Goal: Information Seeking & Learning: Understand process/instructions

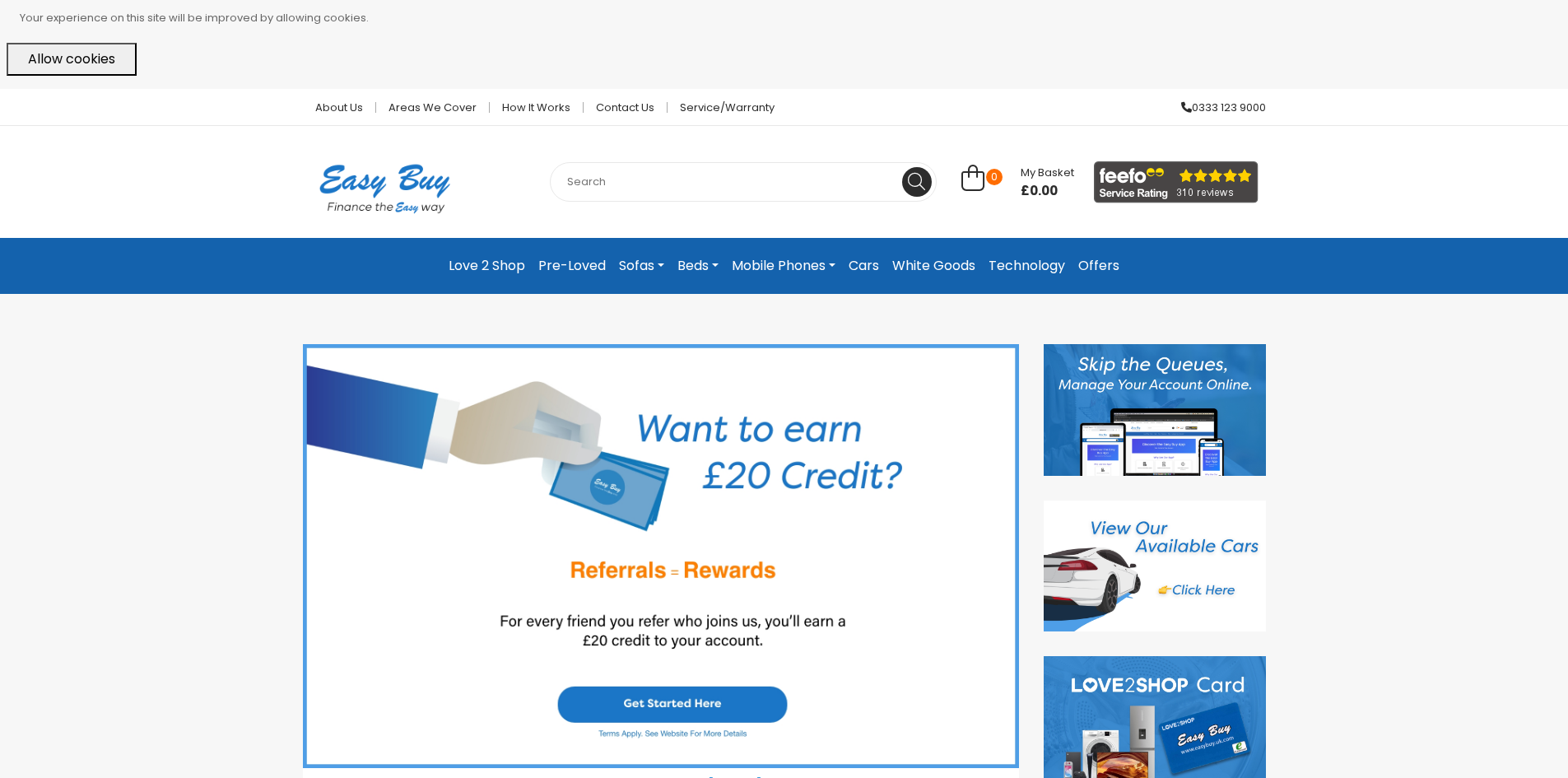
click at [499, 276] on link "Love 2 Shop" at bounding box center [487, 266] width 89 height 30
click at [510, 263] on link "Love 2 Shop" at bounding box center [487, 266] width 89 height 30
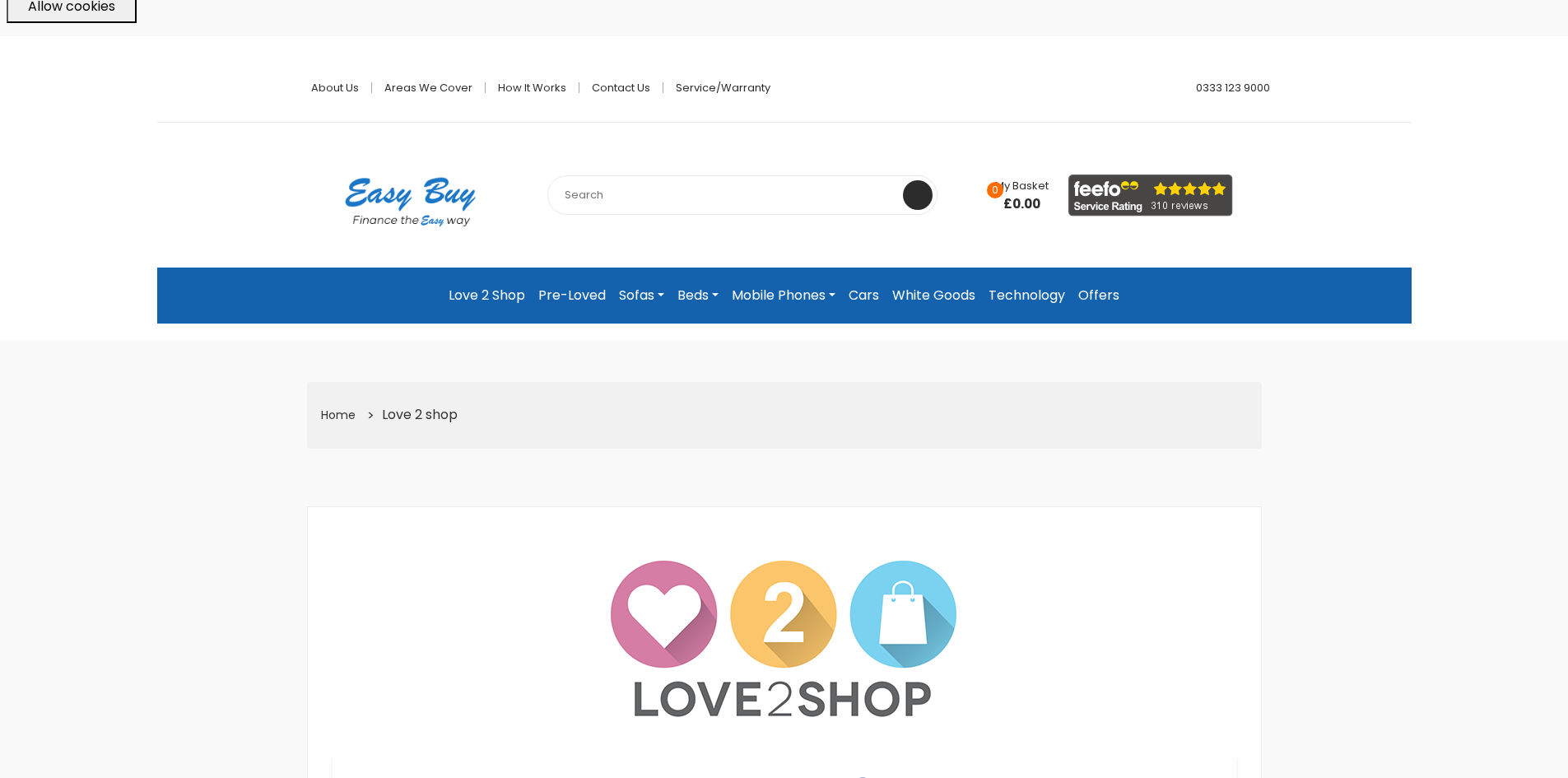
scroll to position [82, 0]
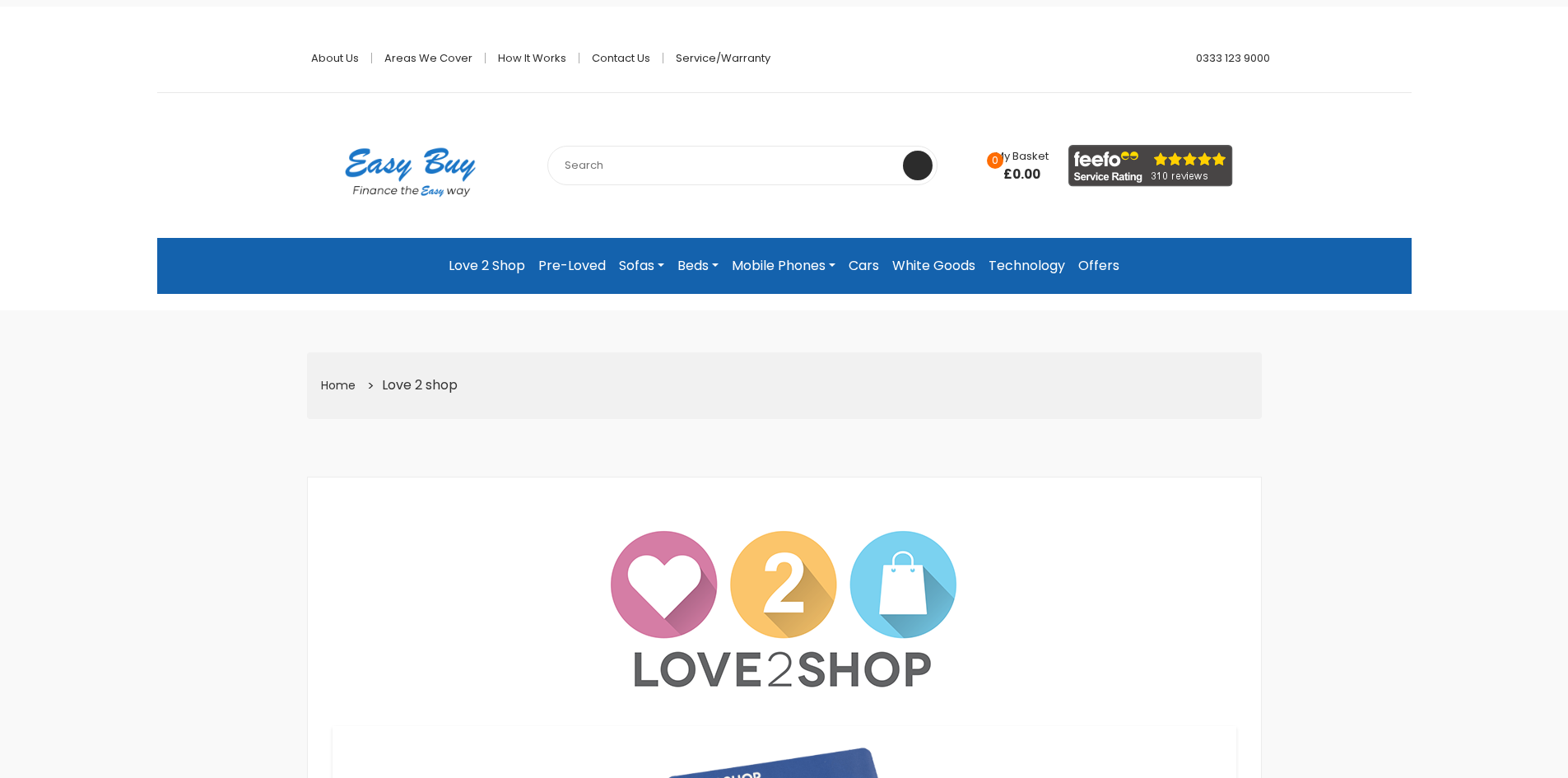
click at [489, 255] on link "Love 2 Shop" at bounding box center [487, 266] width 89 height 30
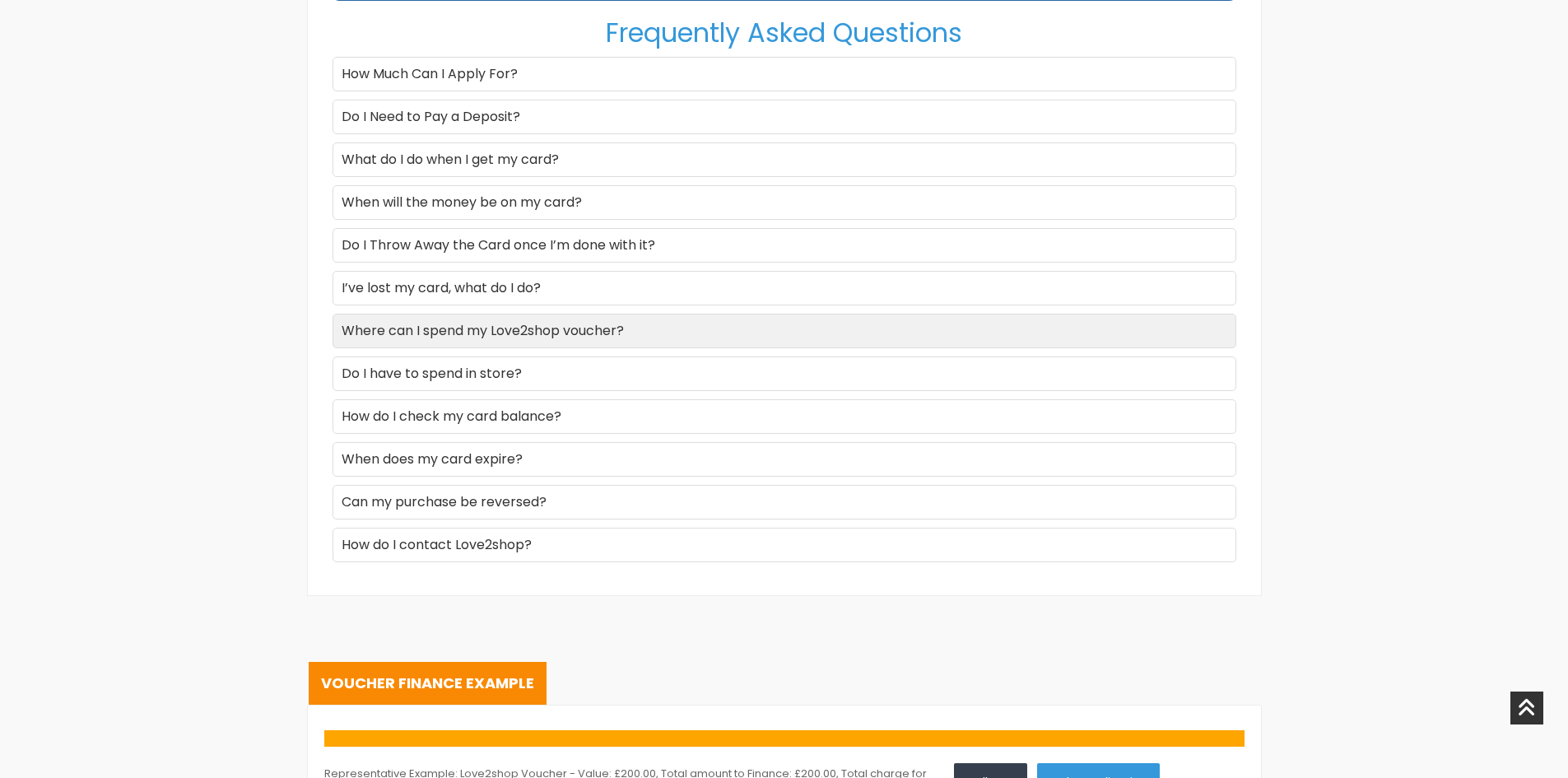
scroll to position [2058, 0]
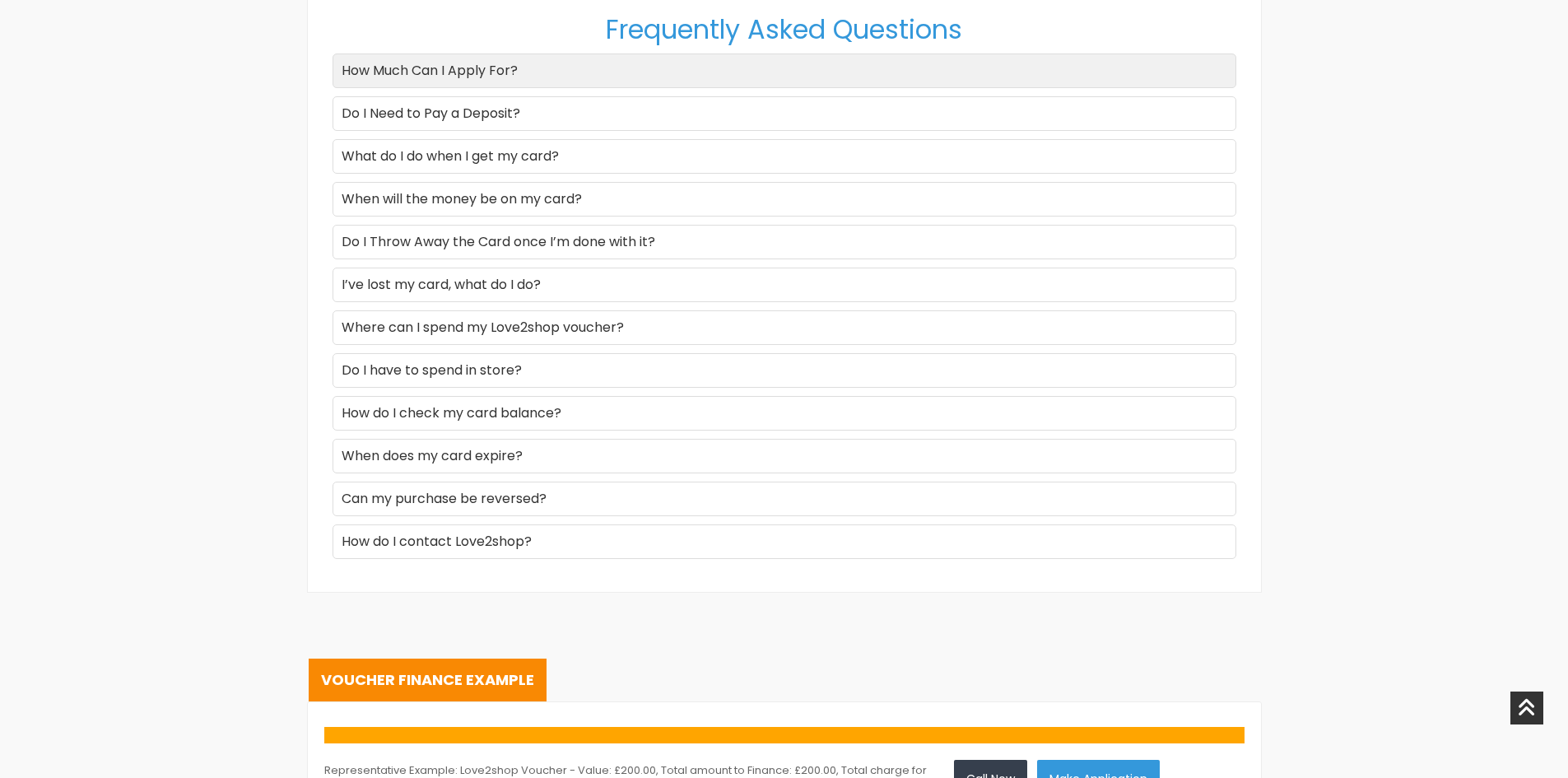
click at [471, 78] on div "How Much Can I Apply For?" at bounding box center [784, 71] width 904 height 35
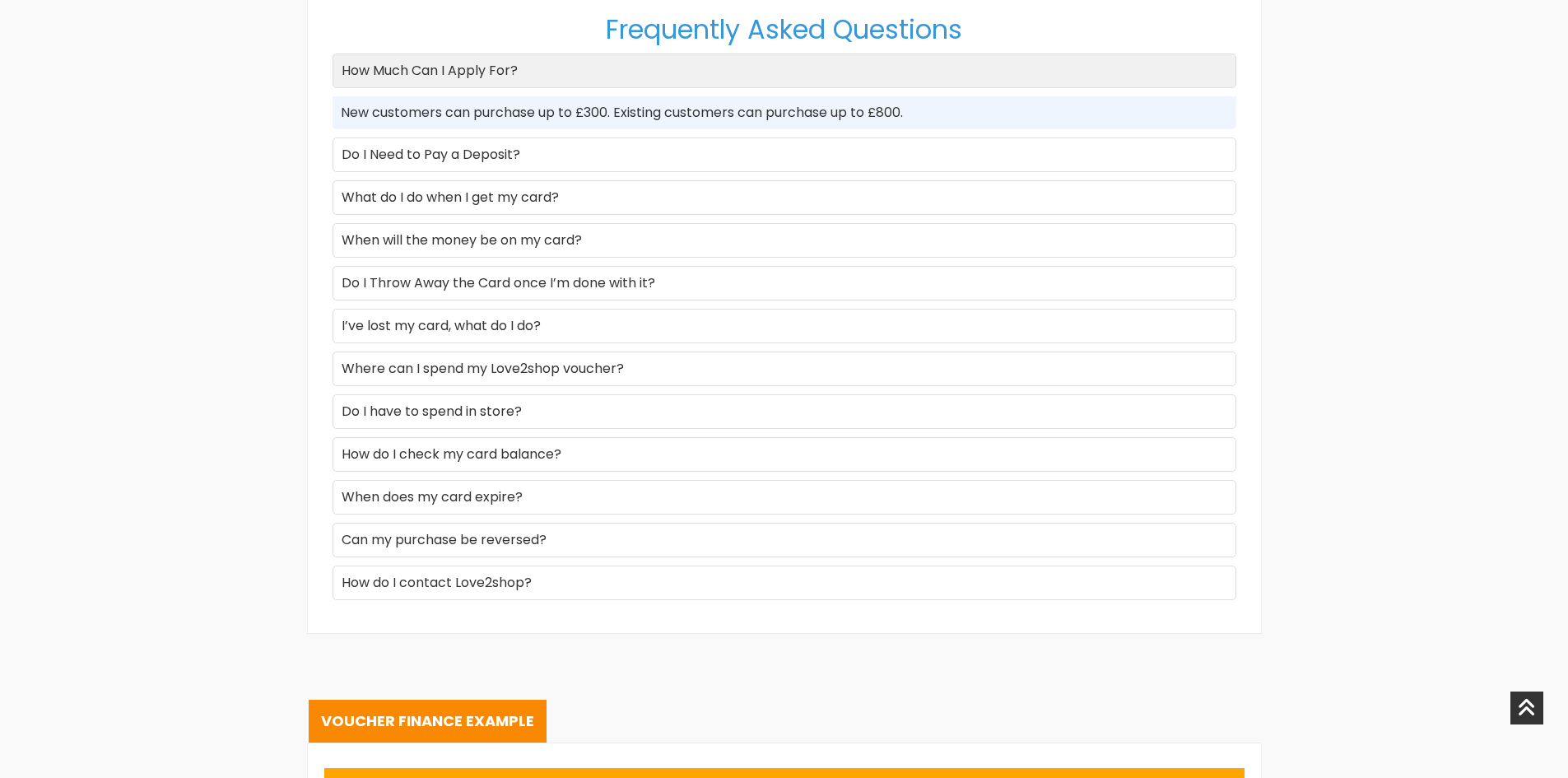
click at [471, 78] on div "How Much Can I Apply For?" at bounding box center [784, 71] width 904 height 35
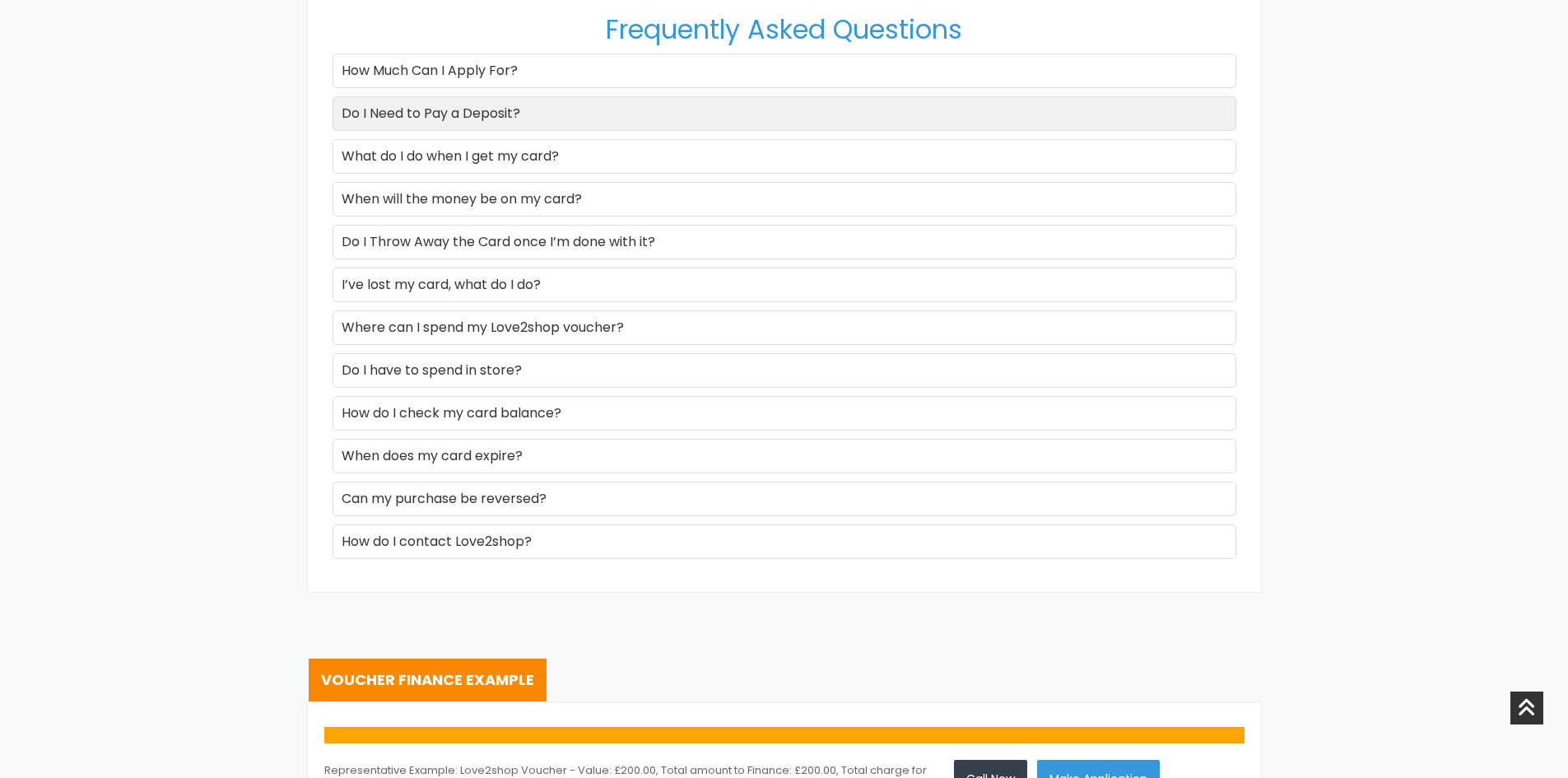
click at [461, 103] on div "Do I Need to Pay a Deposit?" at bounding box center [784, 113] width 904 height 35
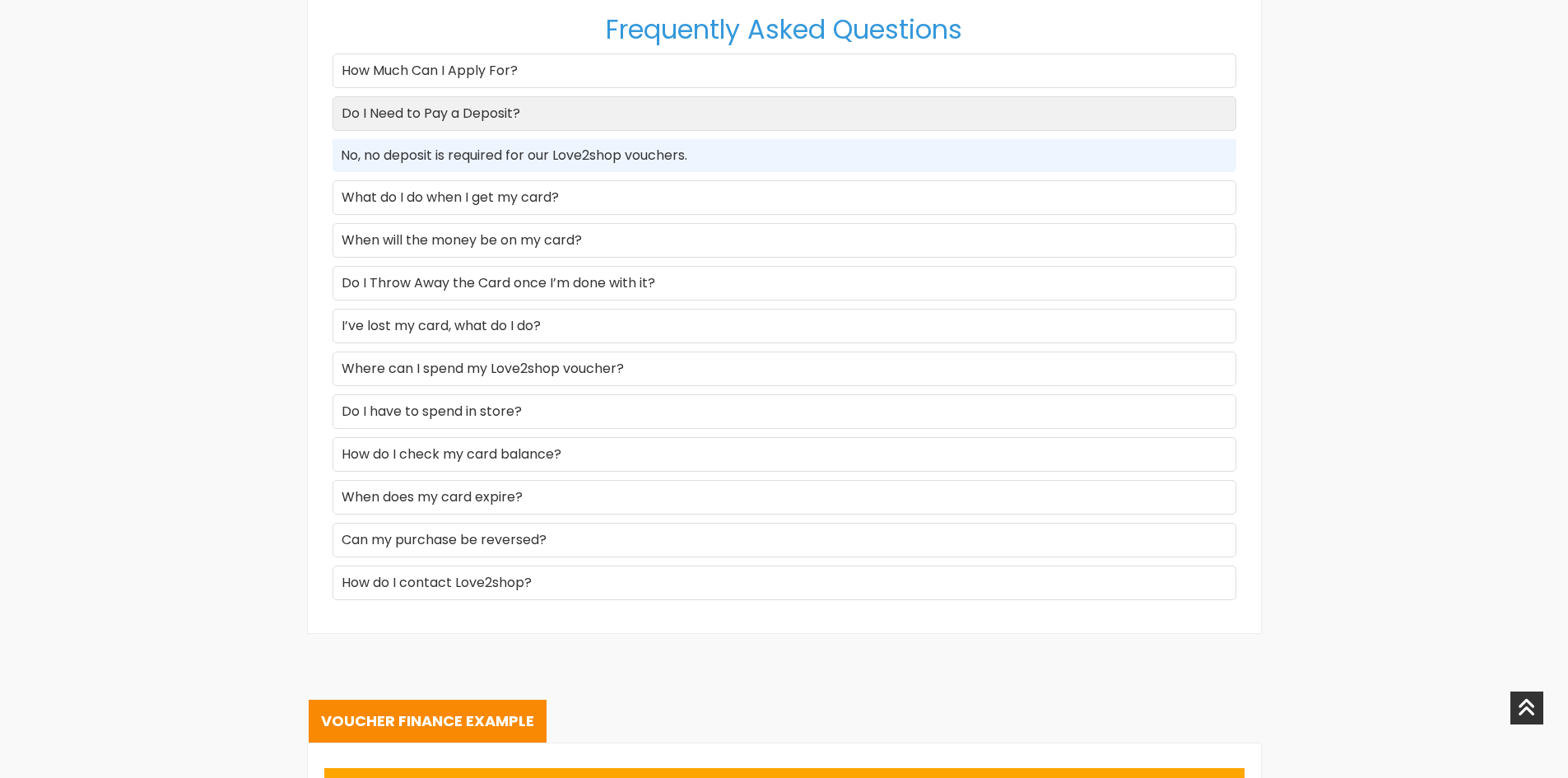
click at [461, 103] on div "Do I Need to Pay a Deposit?" at bounding box center [784, 113] width 904 height 35
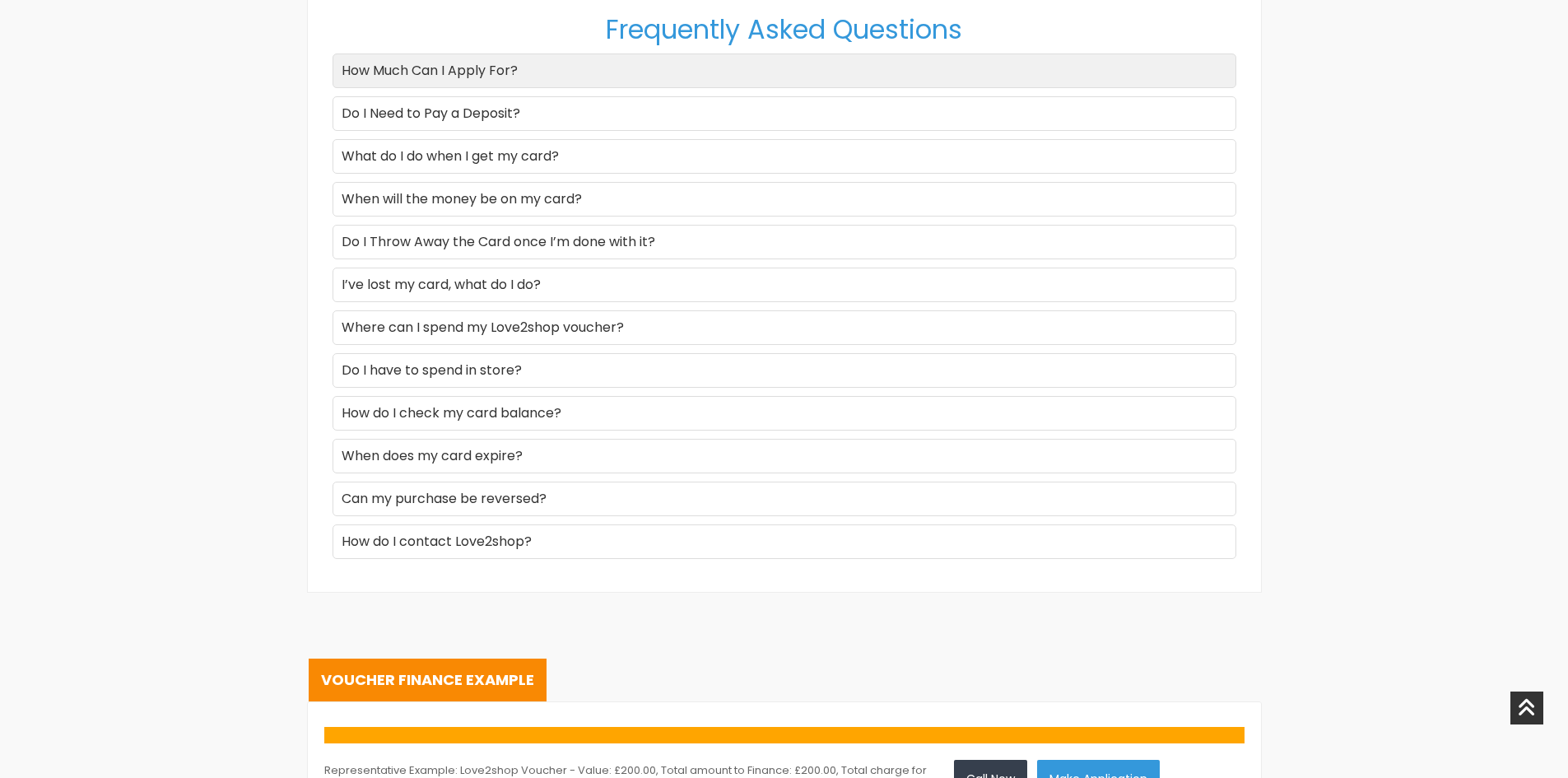
click at [453, 74] on div "How Much Can I Apply For?" at bounding box center [784, 71] width 904 height 35
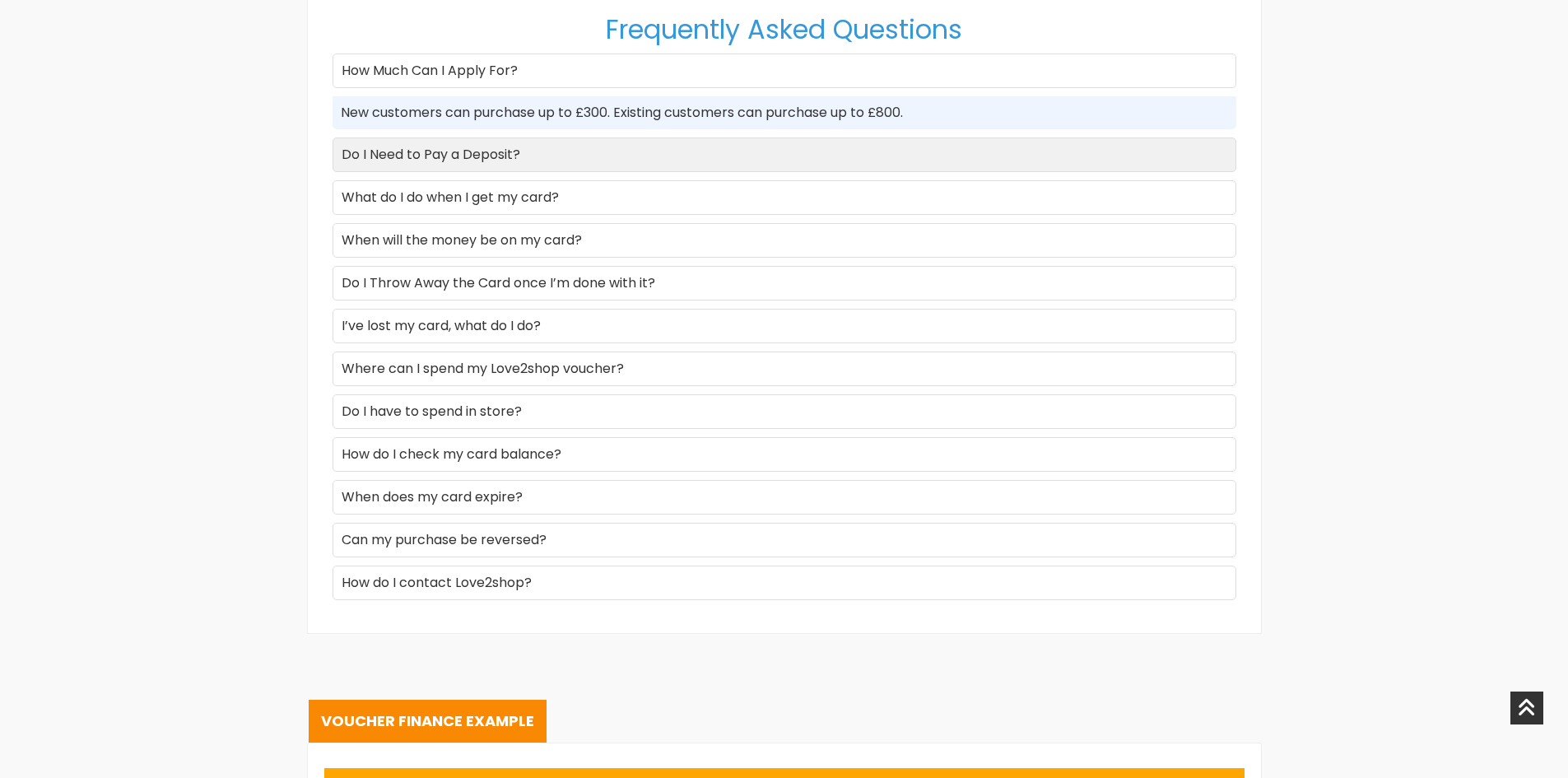
click at [384, 161] on div "Do I Need to Pay a Deposit?" at bounding box center [784, 155] width 904 height 35
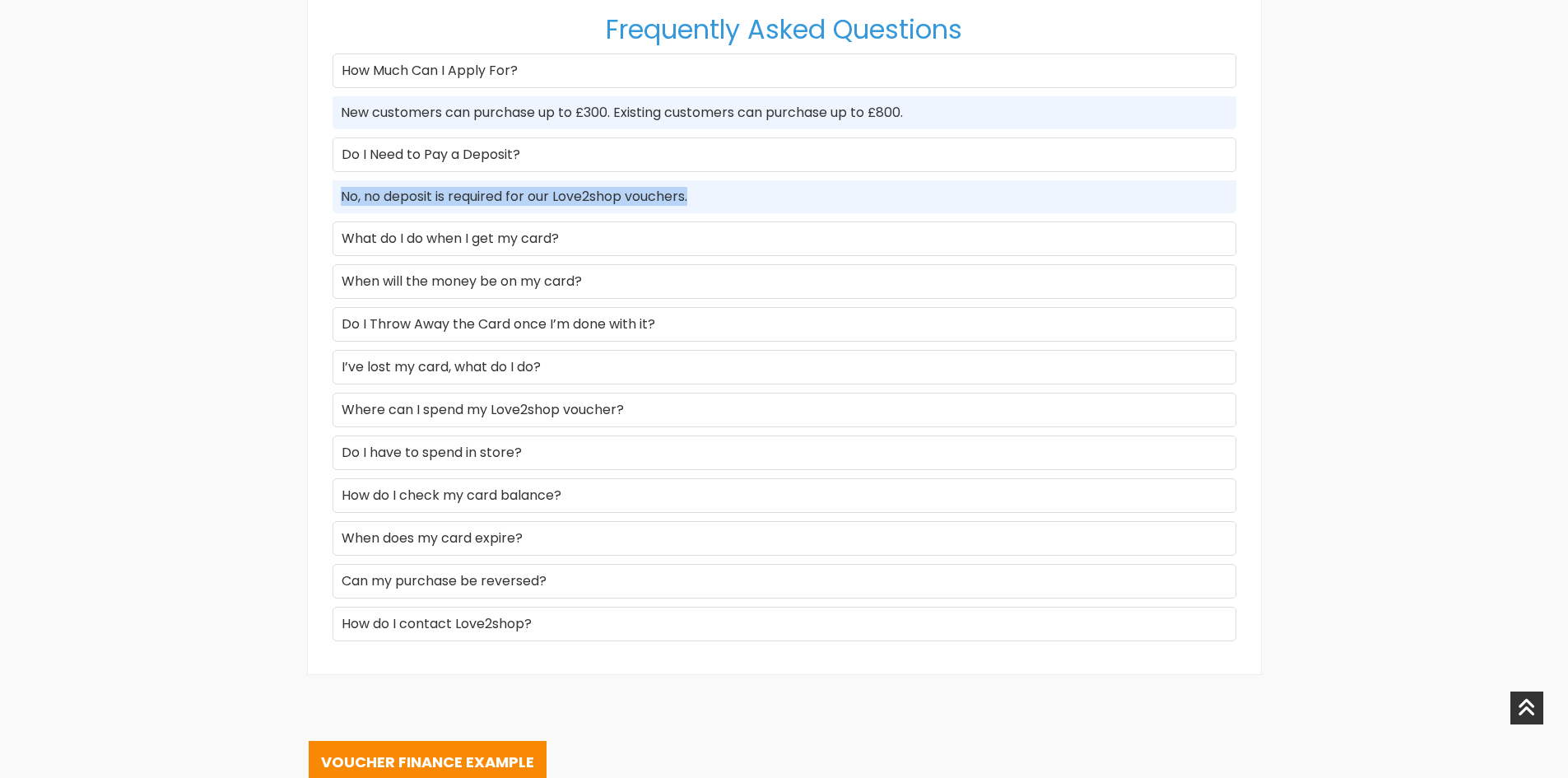
drag, startPoint x: 419, startPoint y: 197, endPoint x: 700, endPoint y: 196, distance: 281.0
click at [707, 195] on div "No, no deposit is required for our Love2shop vouchers." at bounding box center [784, 197] width 904 height 33
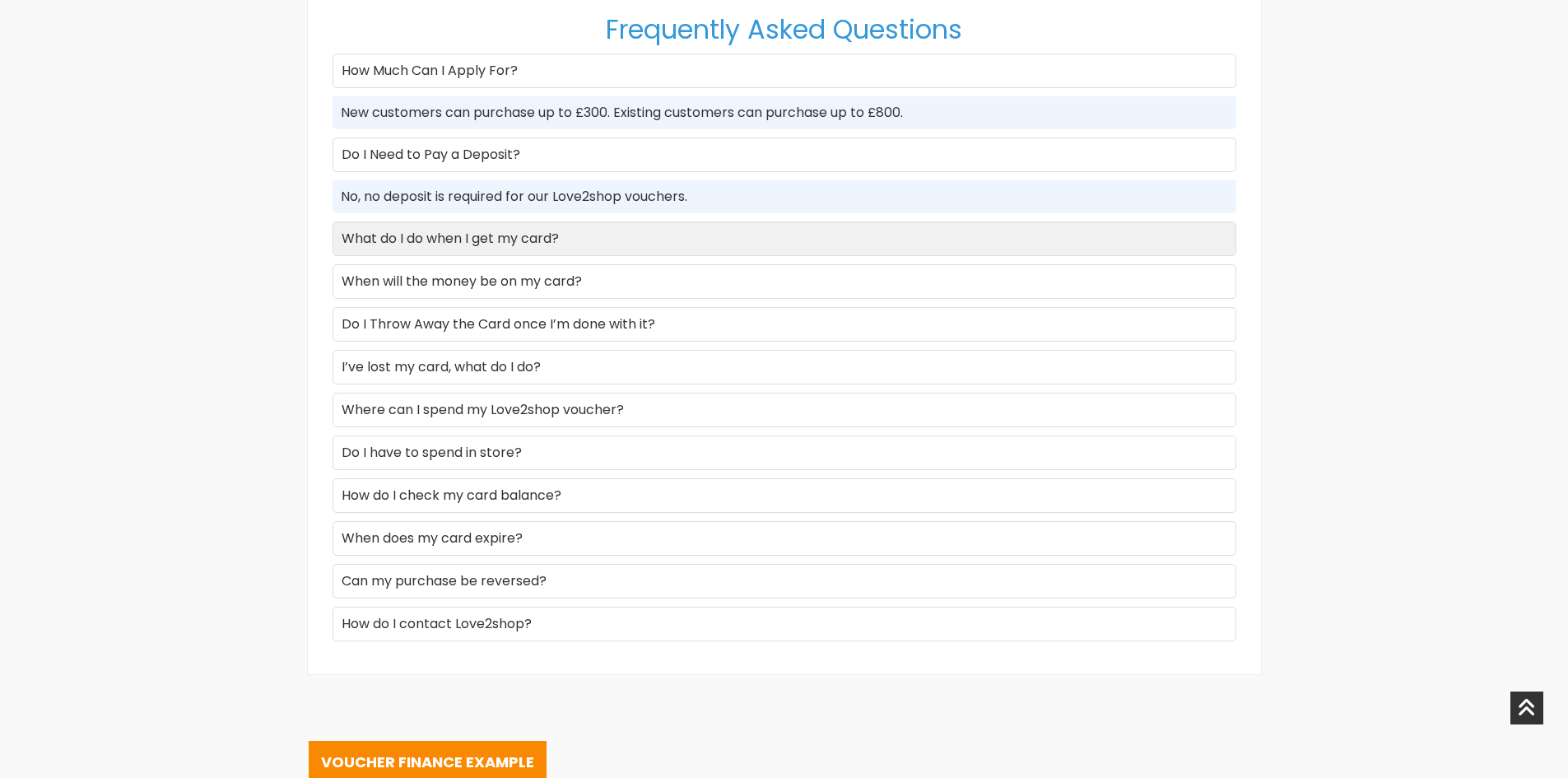
click at [417, 240] on div "What do I do when I get my card?" at bounding box center [784, 239] width 904 height 35
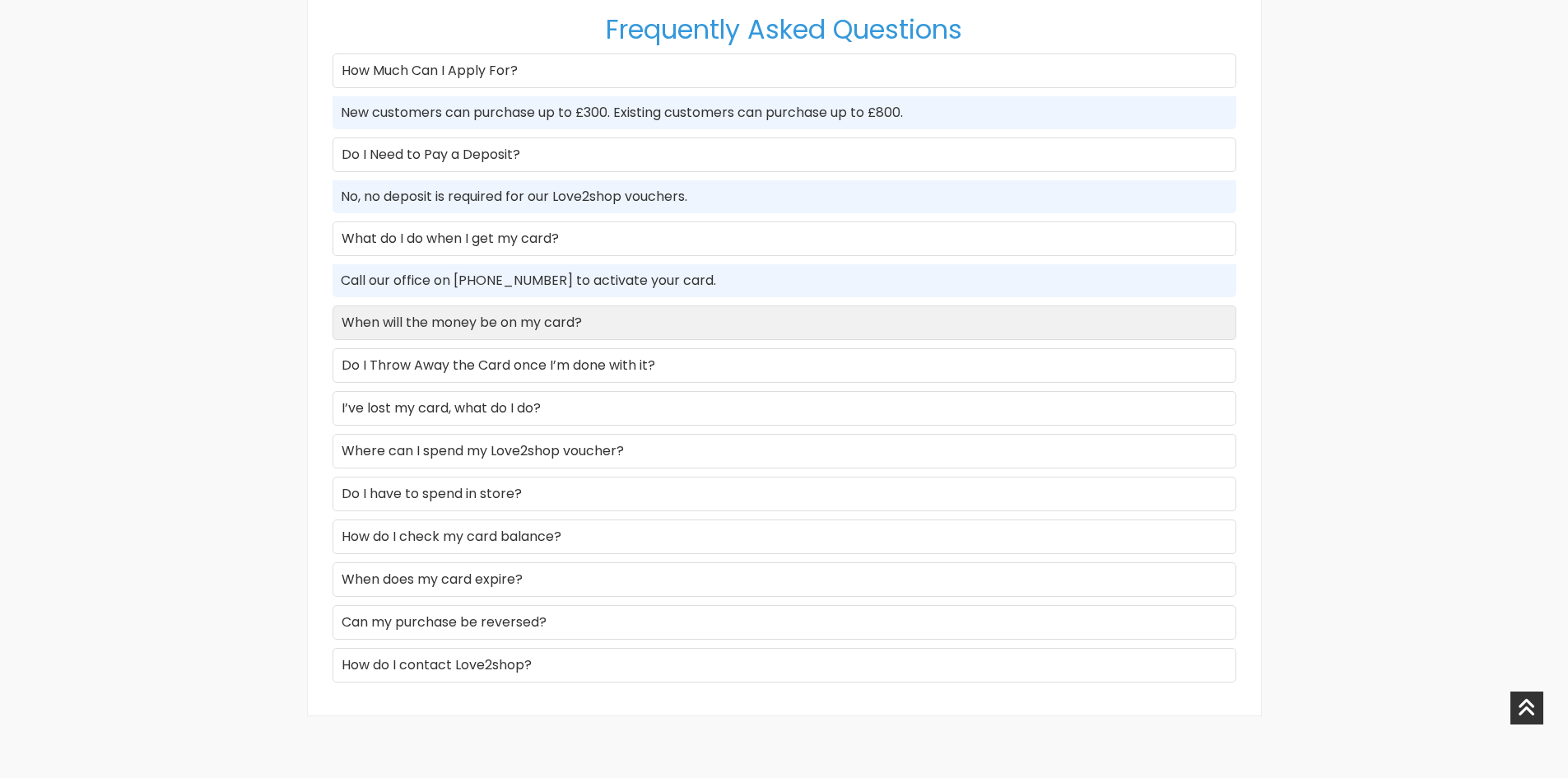
click at [372, 317] on div "When will the money be on my card?" at bounding box center [784, 323] width 904 height 35
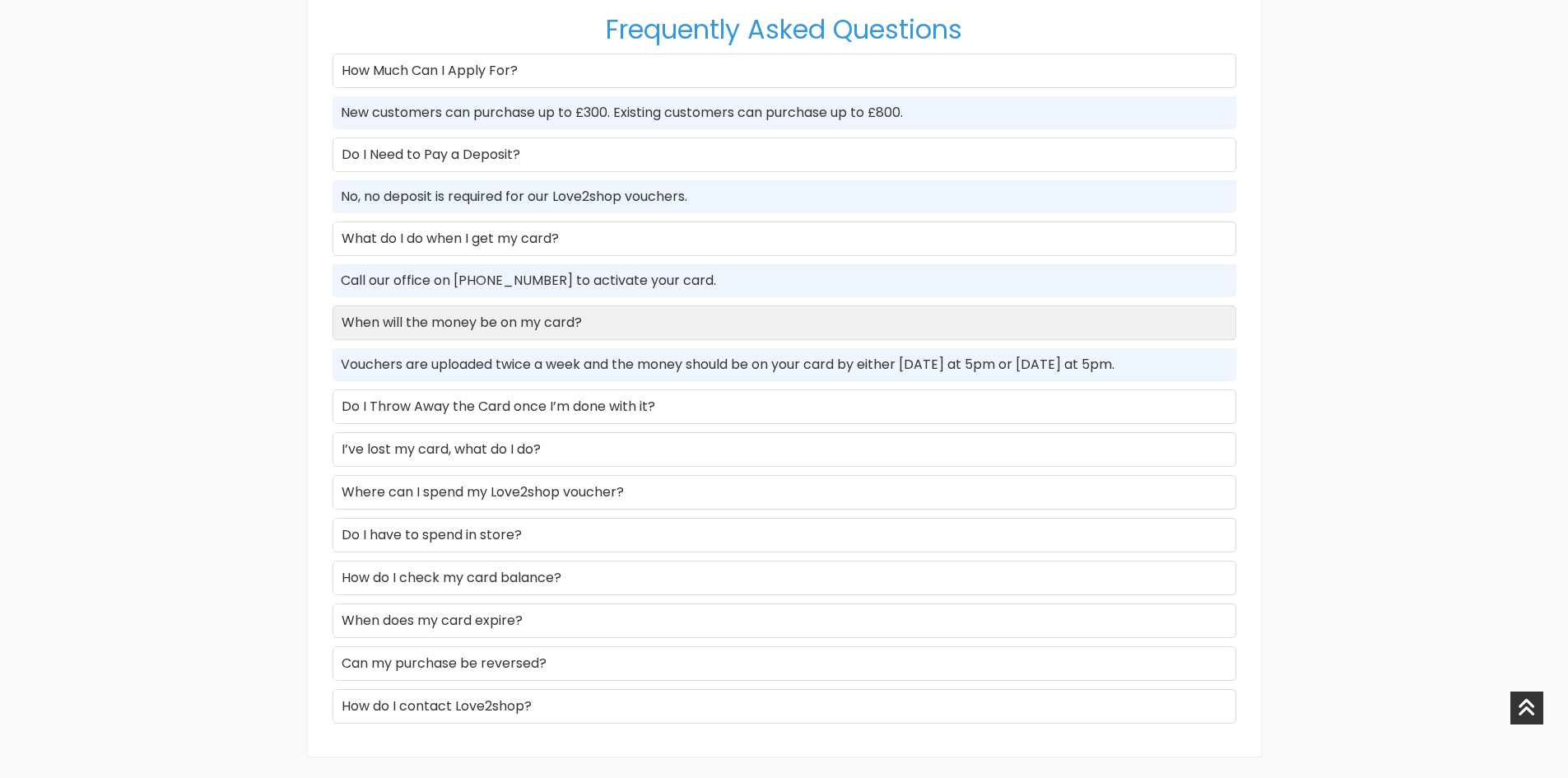
click at [372, 317] on div "When will the money be on my card?" at bounding box center [784, 323] width 904 height 35
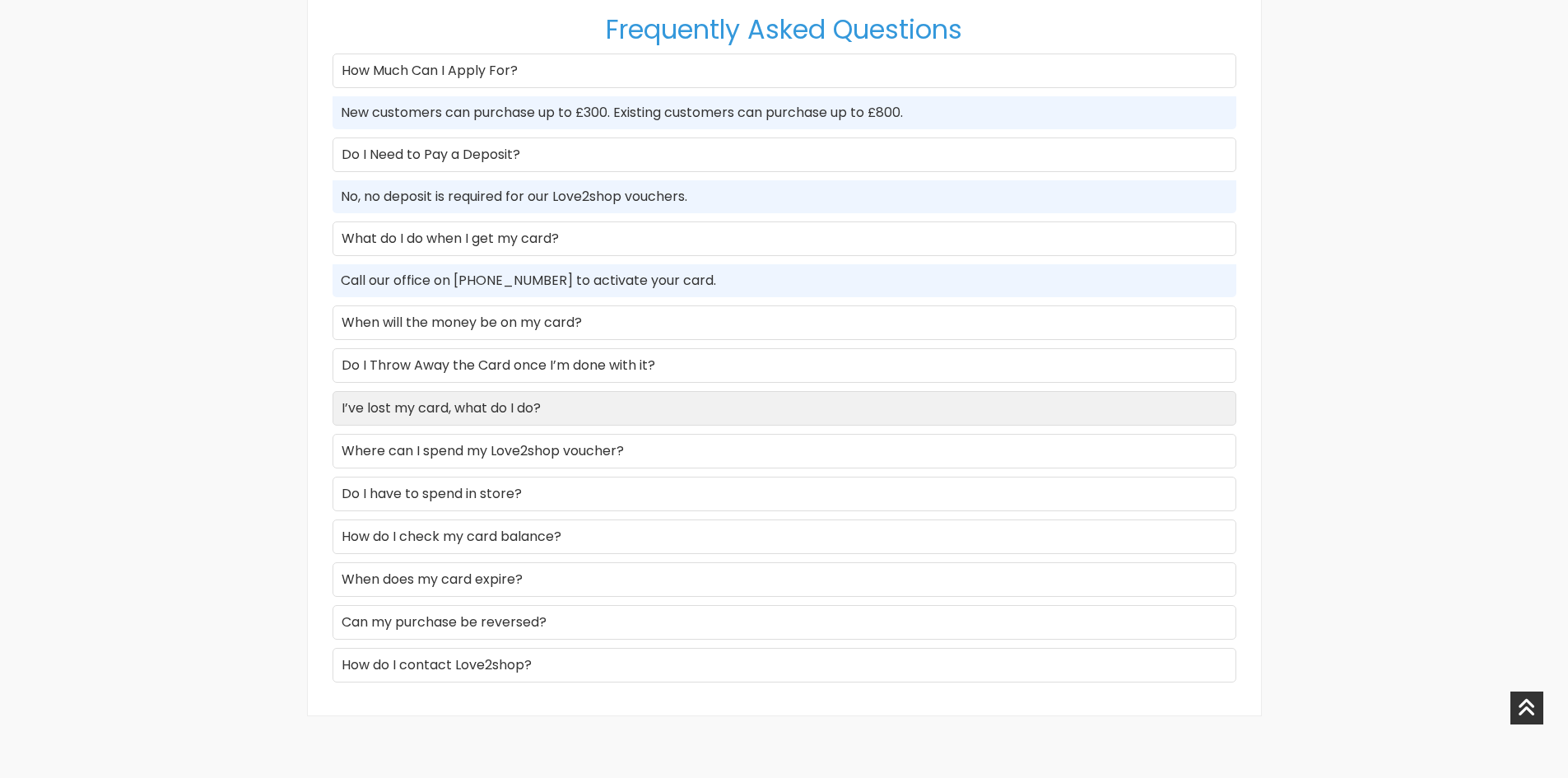
click at [399, 403] on div "I’ve lost my card, what do I do?" at bounding box center [784, 409] width 904 height 35
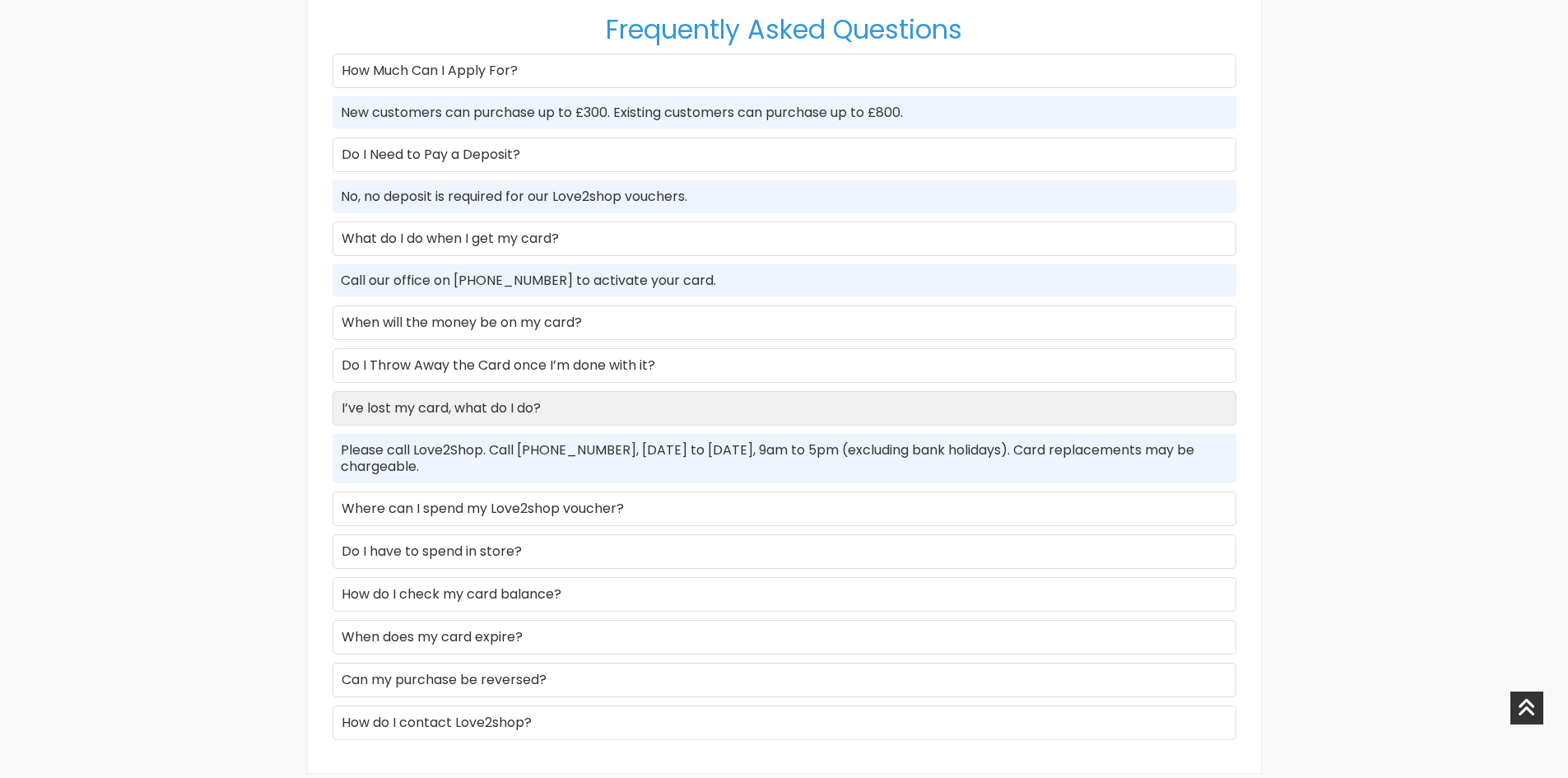
click at [399, 403] on div "I’ve lost my card, what do I do?" at bounding box center [784, 409] width 904 height 35
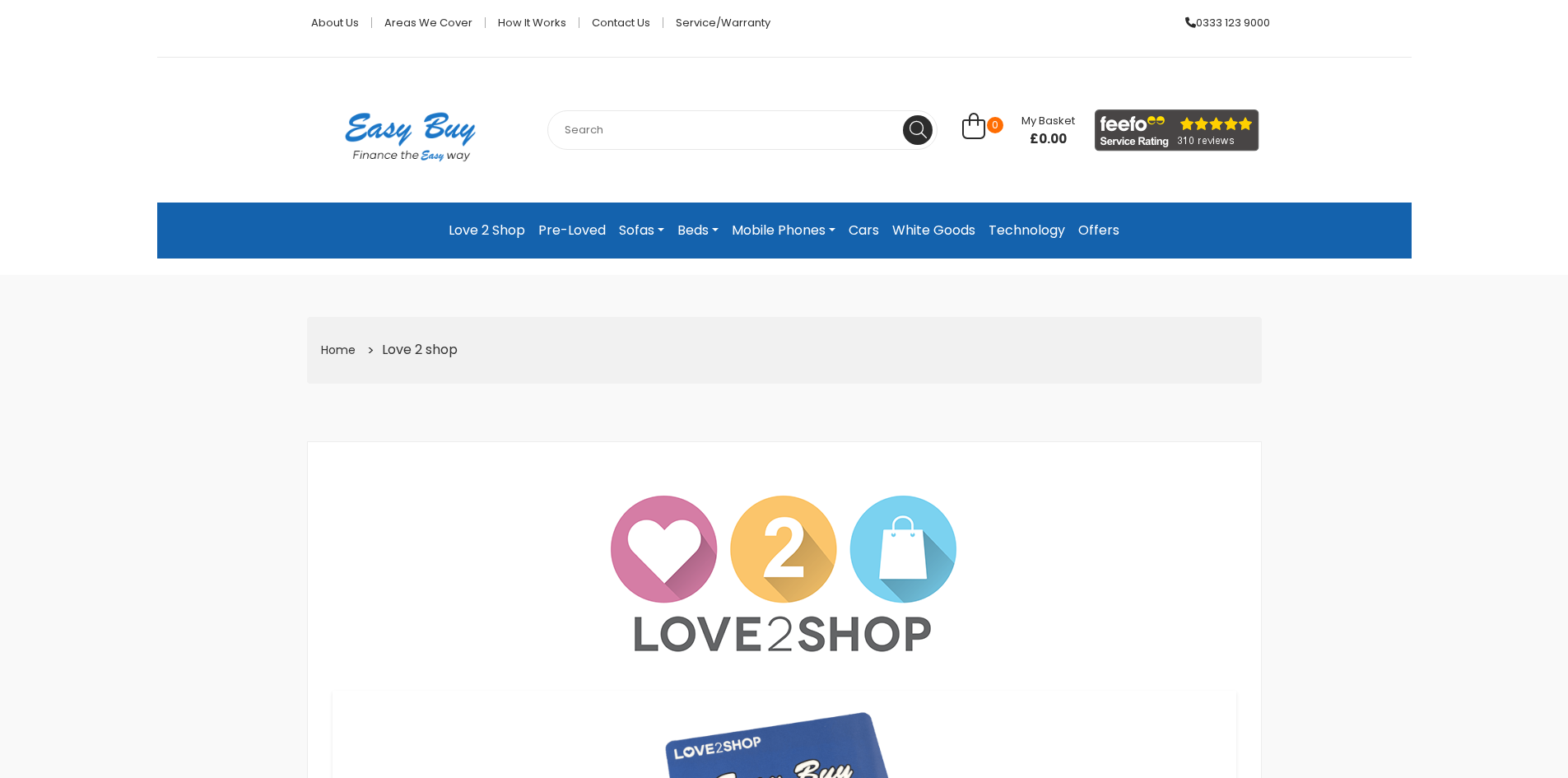
scroll to position [0, 0]
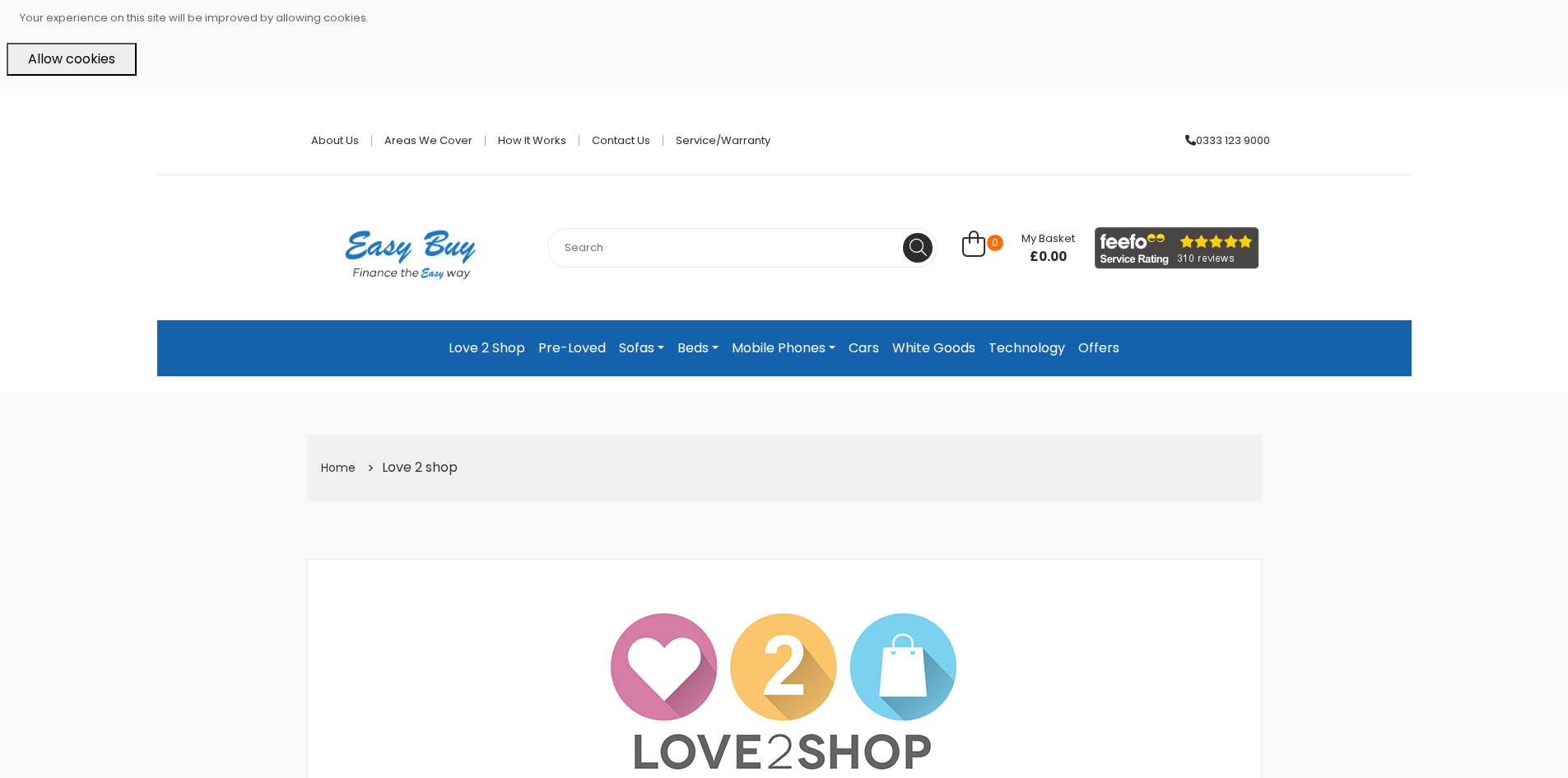
click at [655, 352] on link "Sofas" at bounding box center [641, 348] width 59 height 30
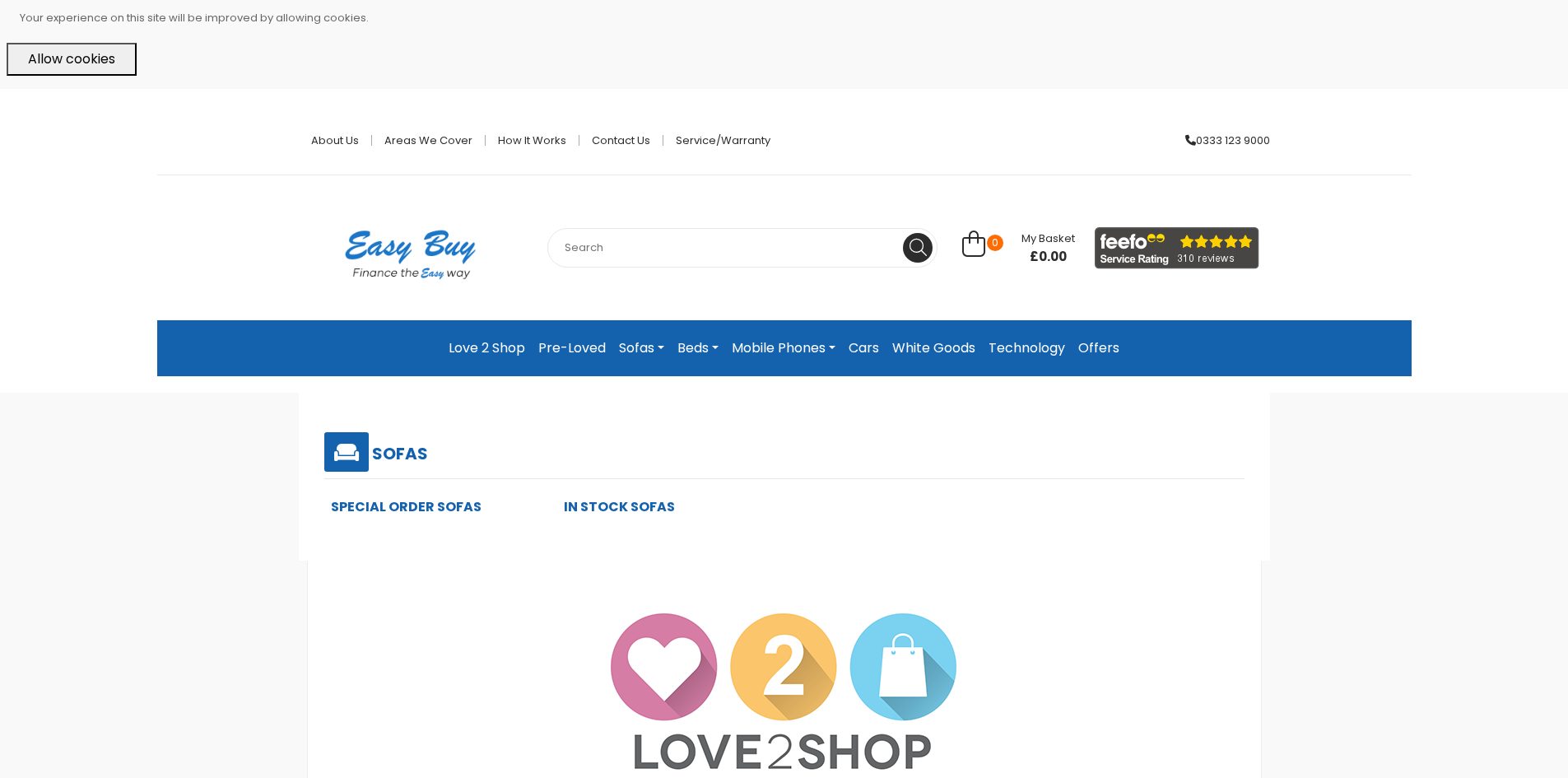
click at [641, 351] on link "Sofas" at bounding box center [641, 348] width 59 height 30
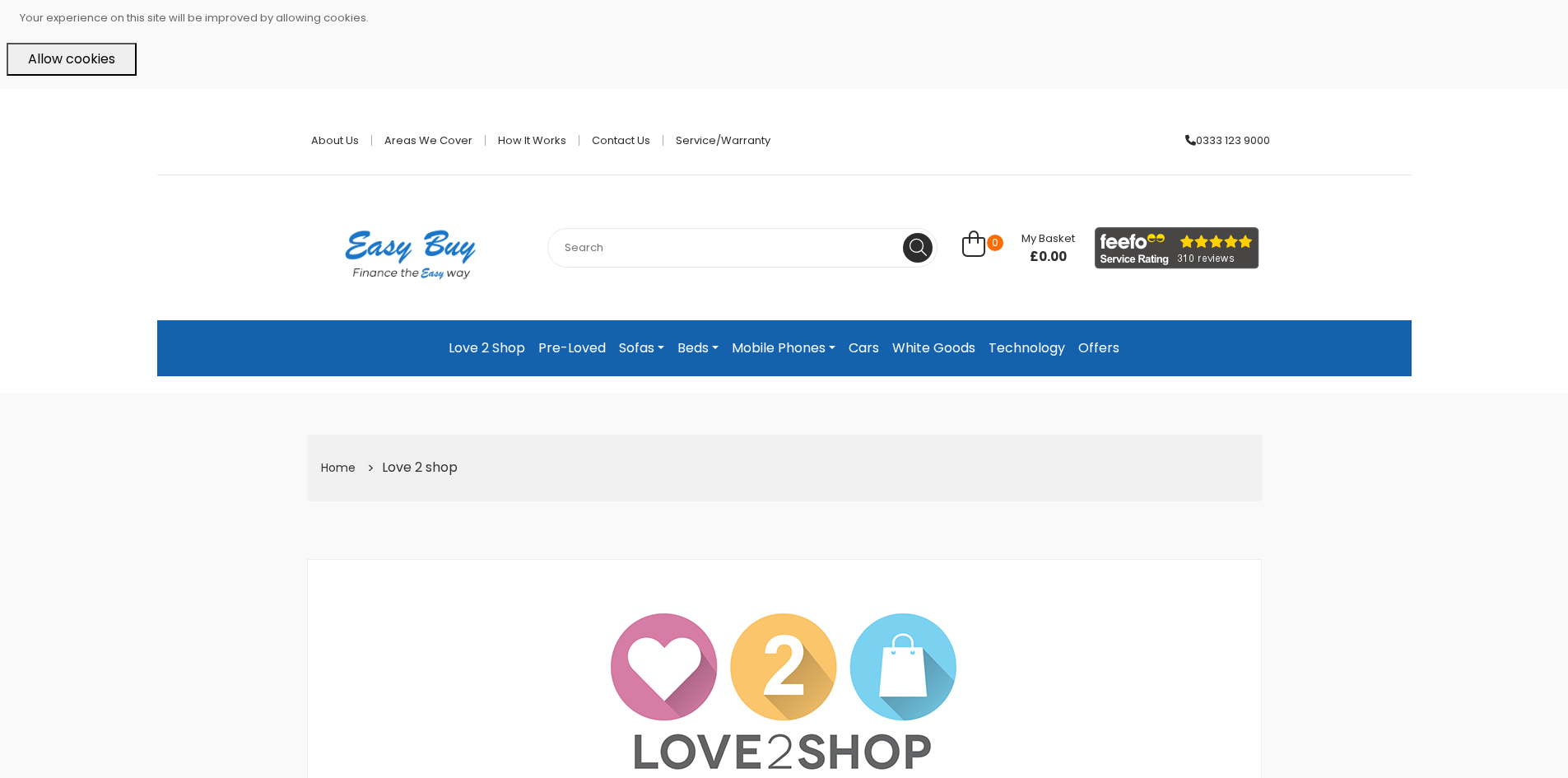
click at [626, 346] on link "Sofas" at bounding box center [641, 348] width 59 height 30
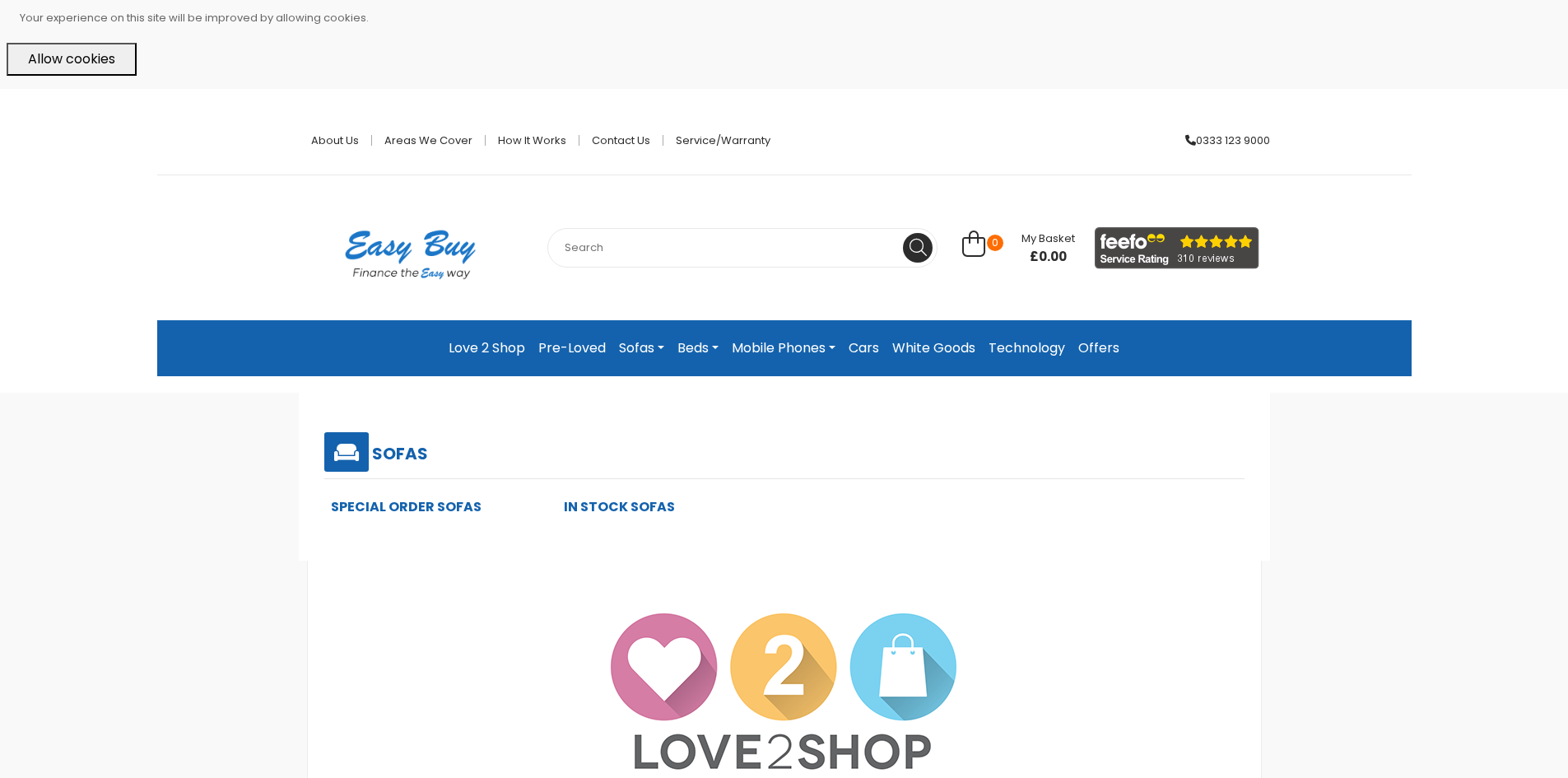
click at [394, 446] on h5 "Sofas" at bounding box center [400, 454] width 56 height 20
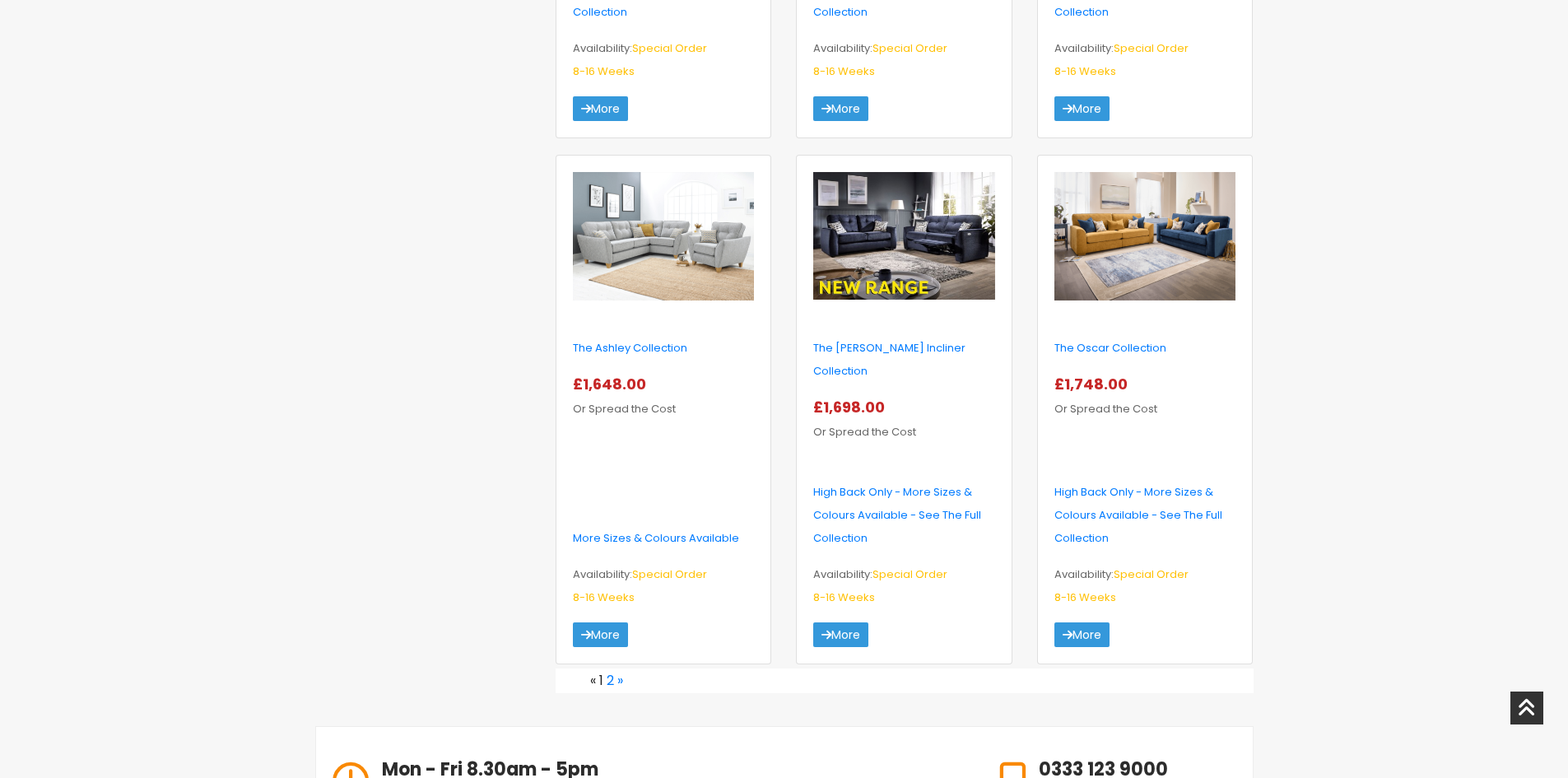
scroll to position [2417, 0]
click at [591, 623] on link "More" at bounding box center [600, 636] width 55 height 25
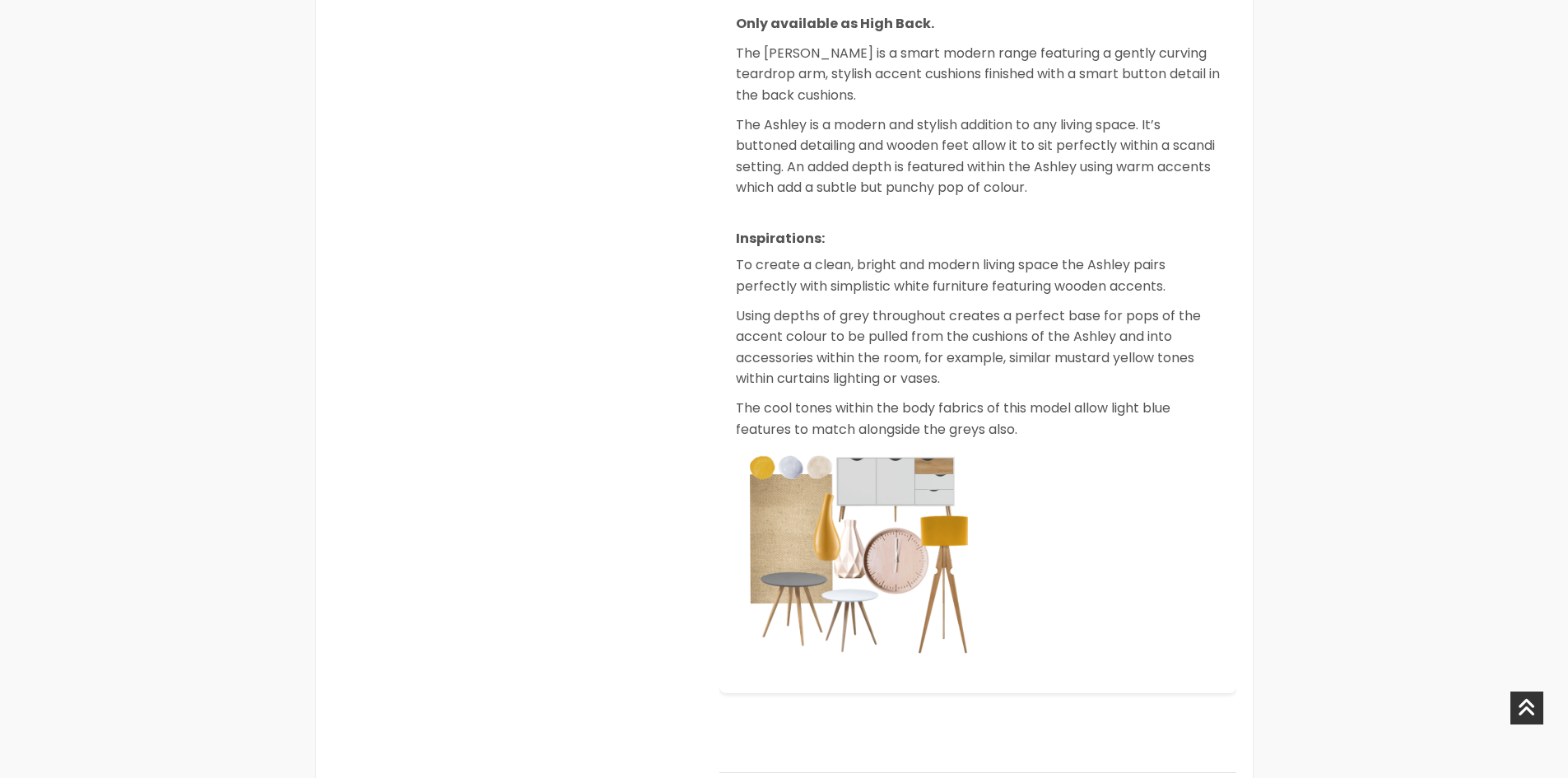
select select "104"
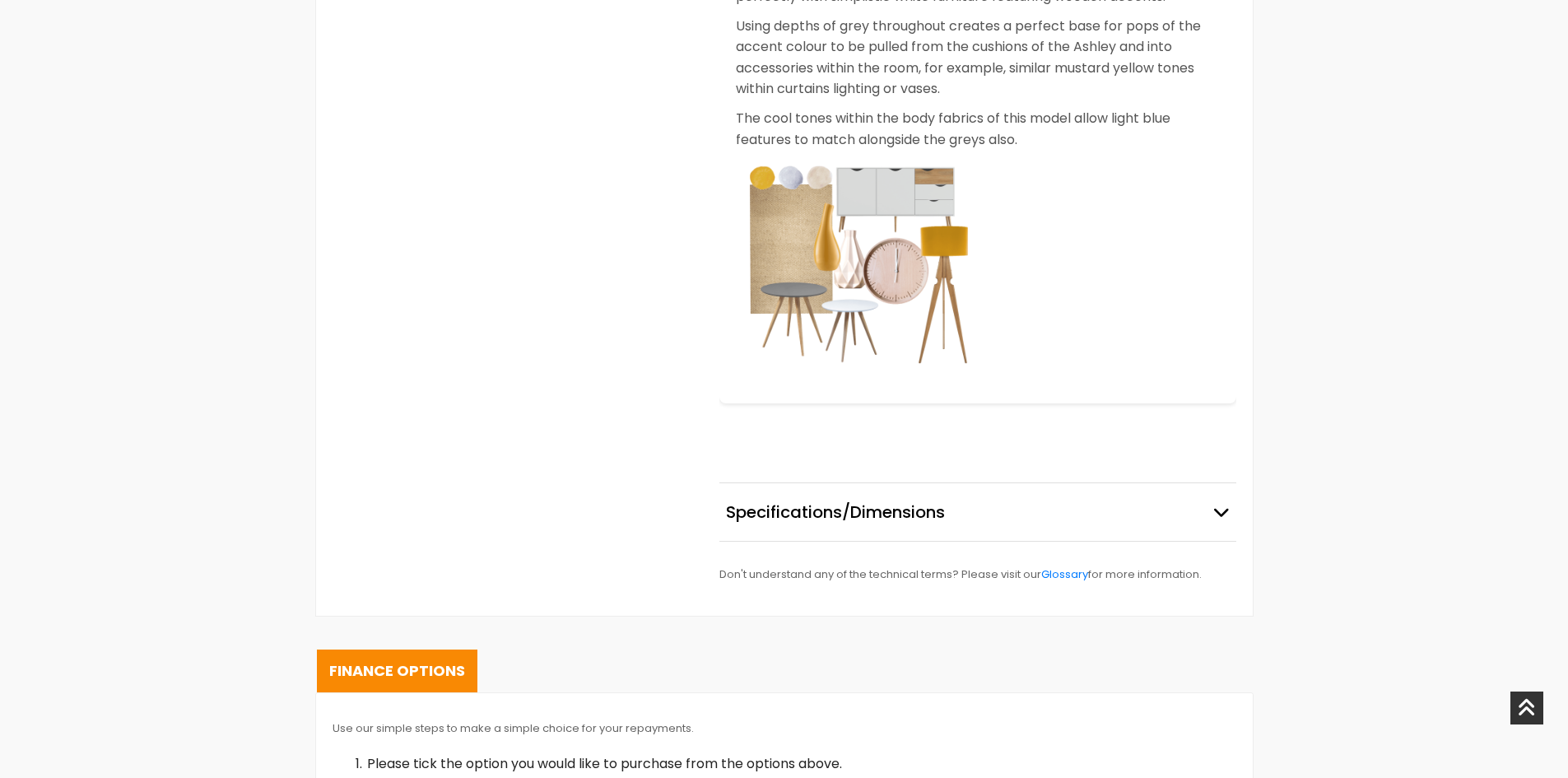
scroll to position [2141, 0]
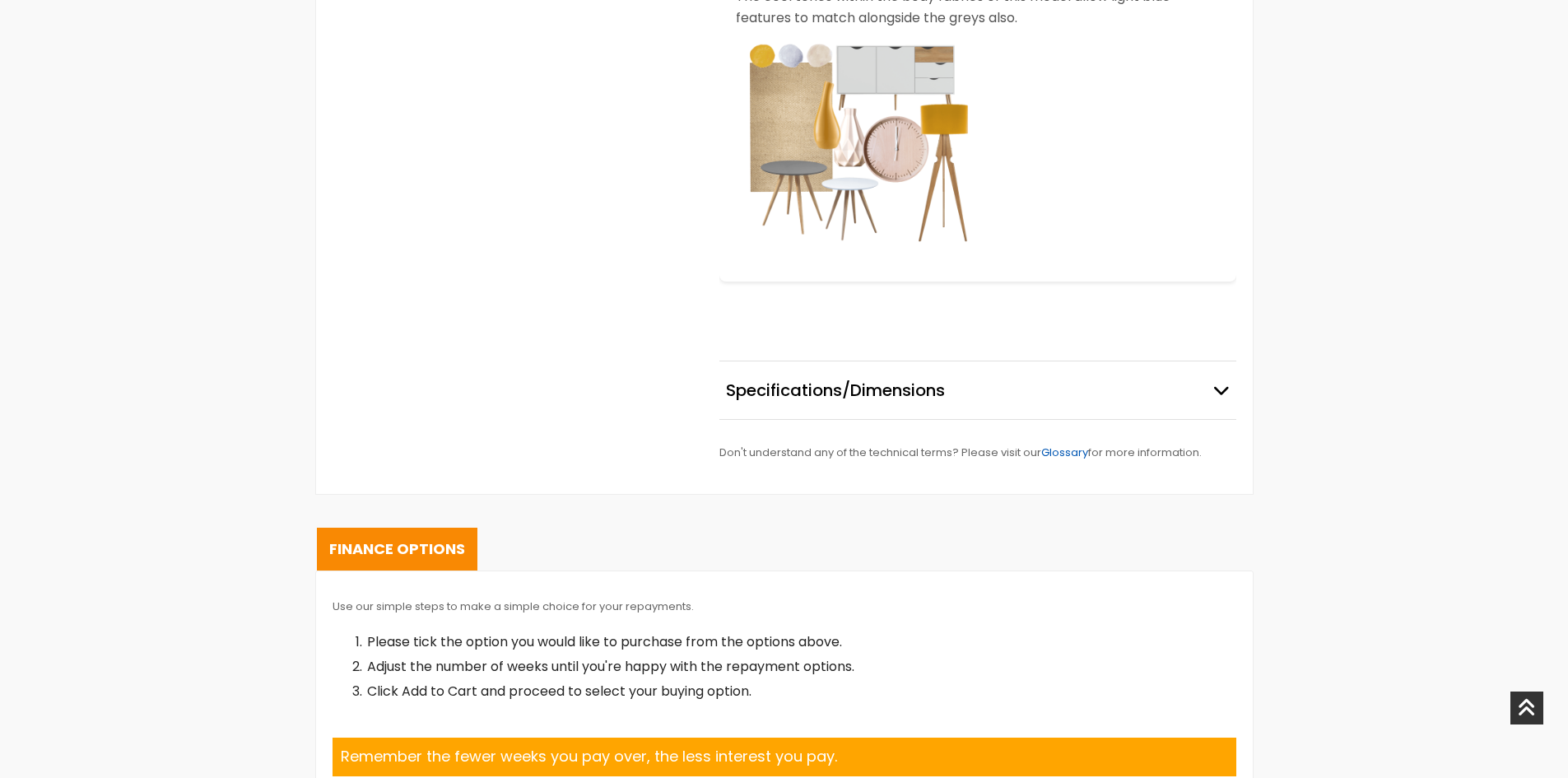
click at [1065, 455] on link "Glossary" at bounding box center [1065, 452] width 47 height 16
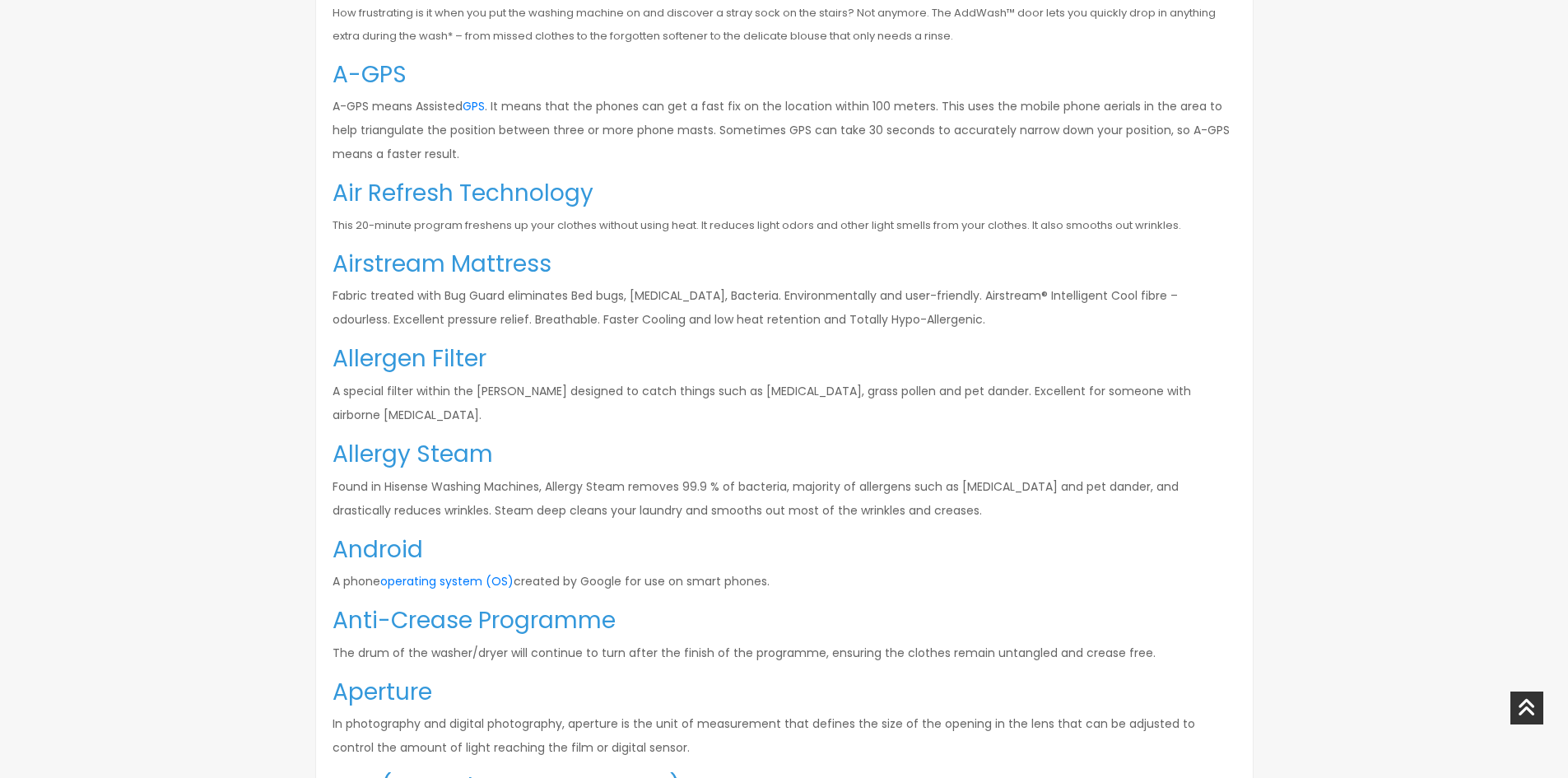
scroll to position [659, 0]
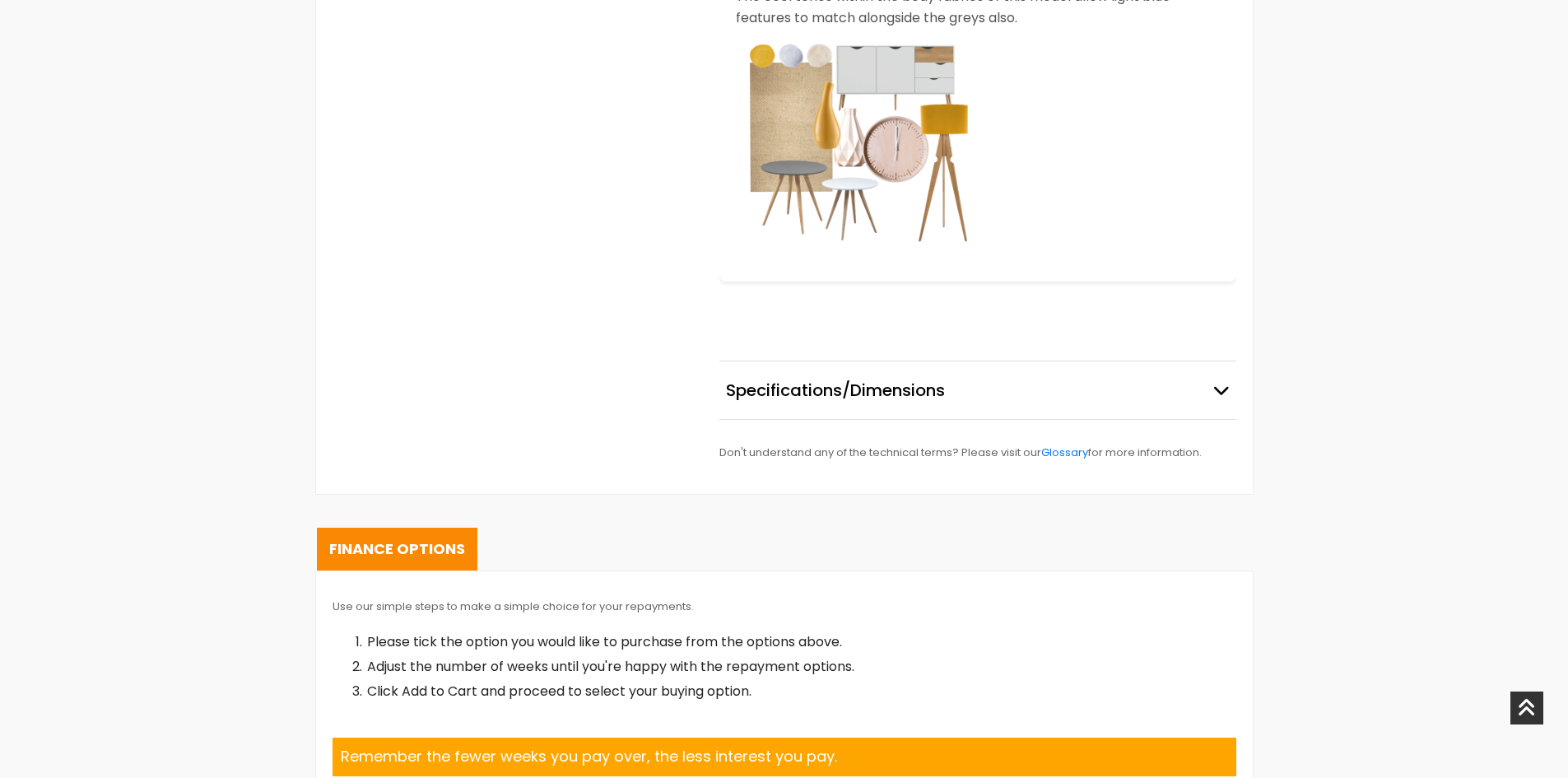
select select "104"
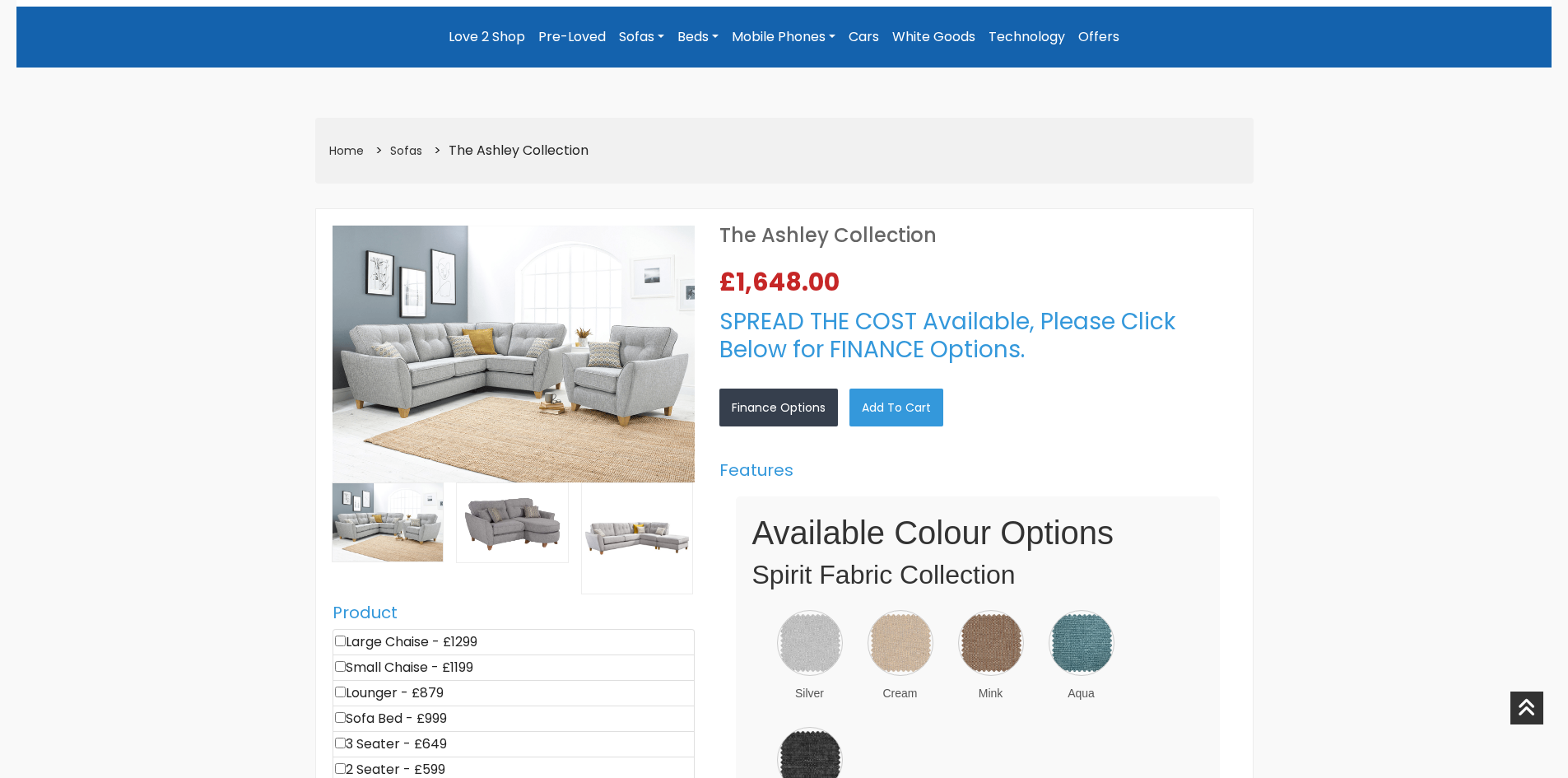
scroll to position [247, 0]
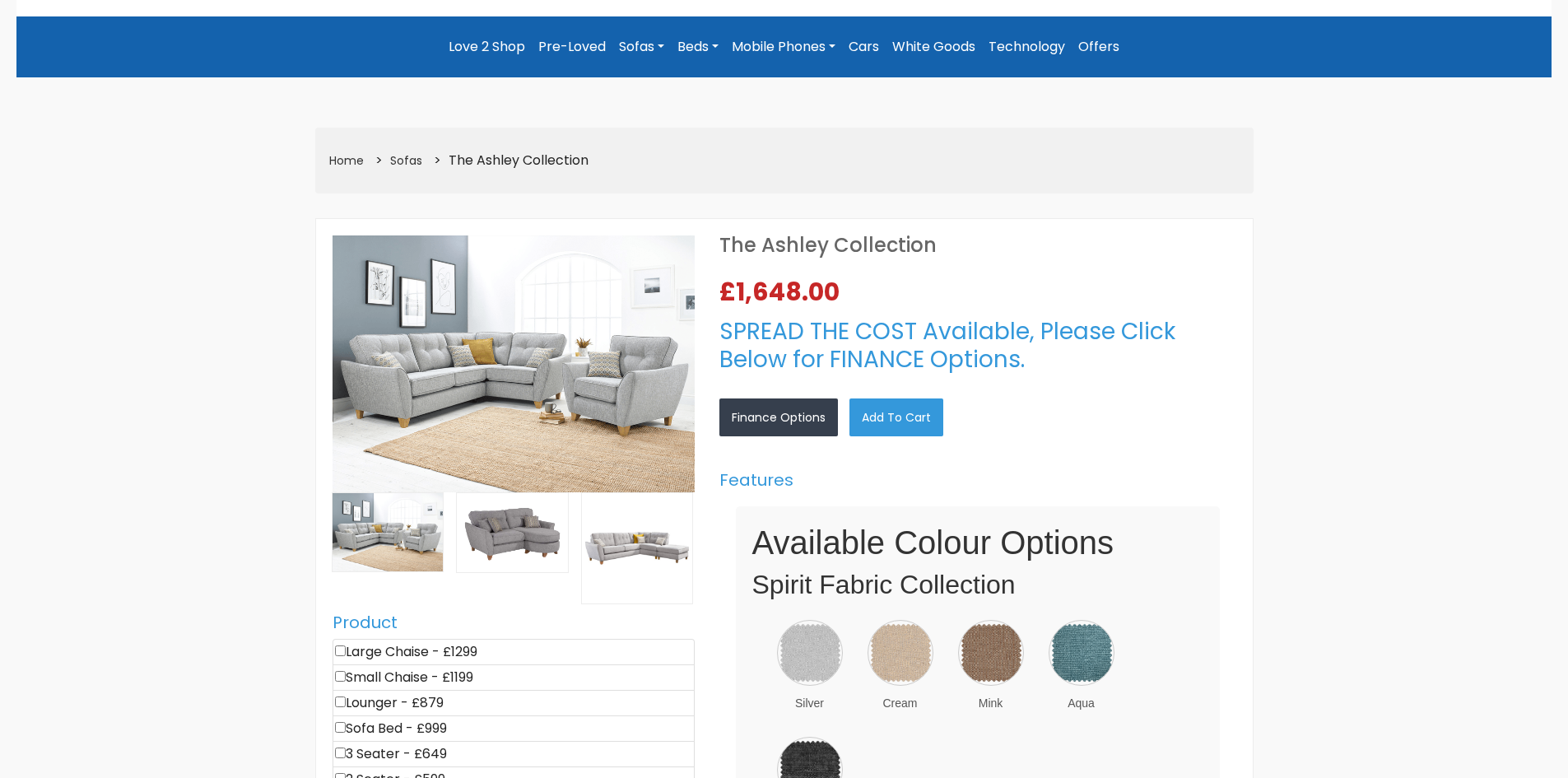
click at [657, 45] on link "Sofas" at bounding box center [641, 47] width 59 height 35
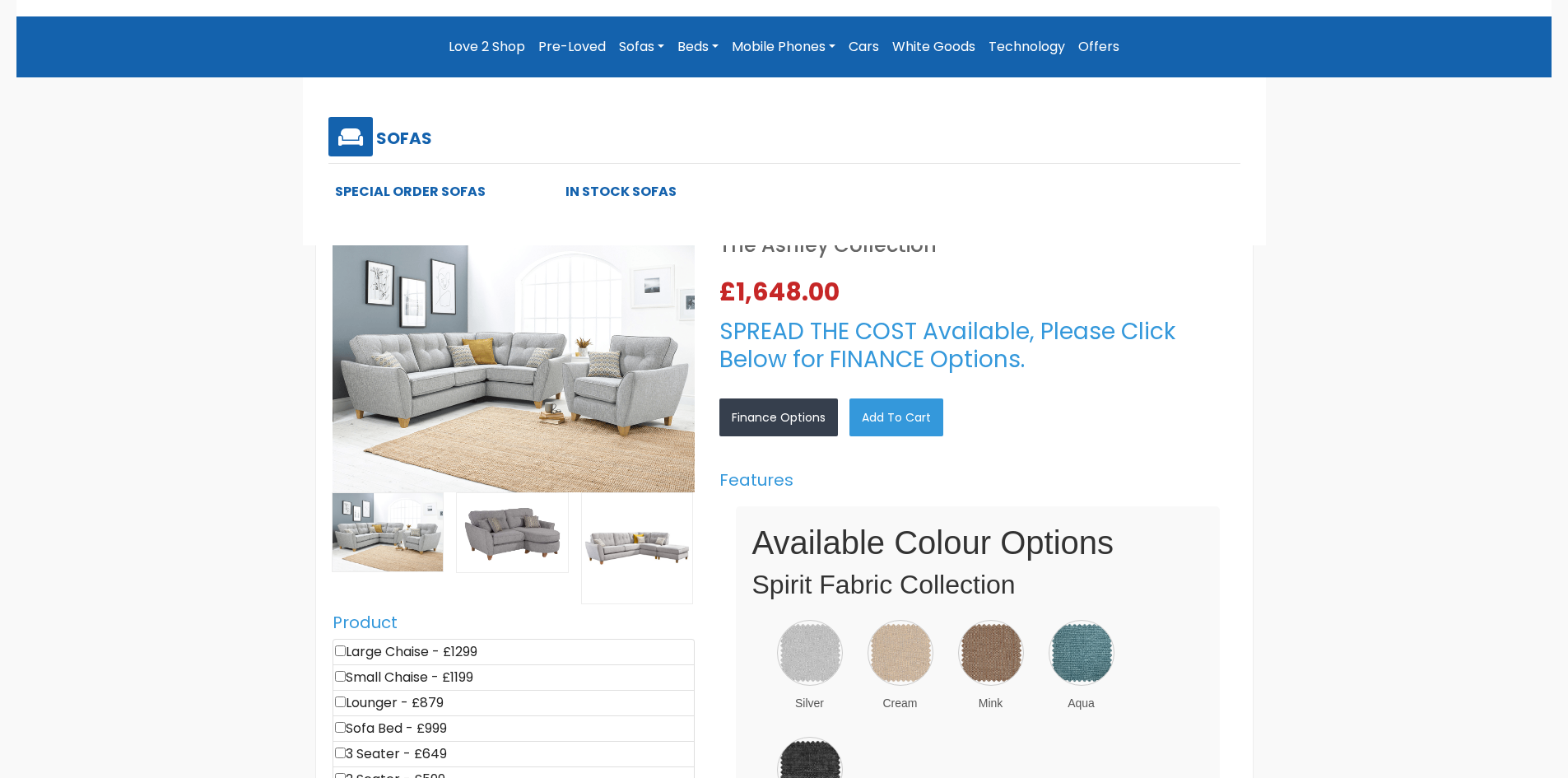
click at [616, 185] on link "In Stock Sofas" at bounding box center [621, 191] width 111 height 19
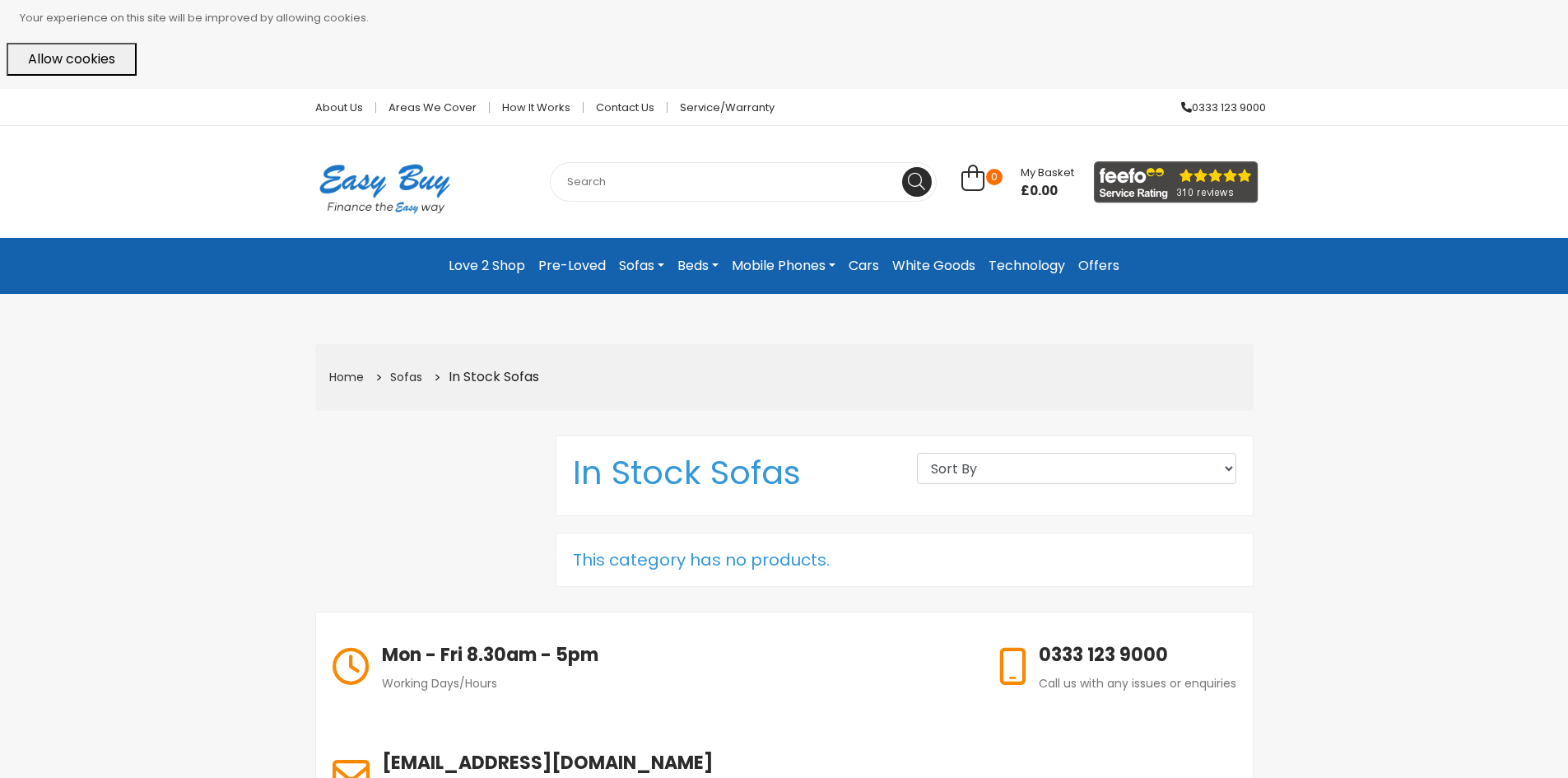
click at [635, 264] on link "Sofas" at bounding box center [641, 266] width 59 height 30
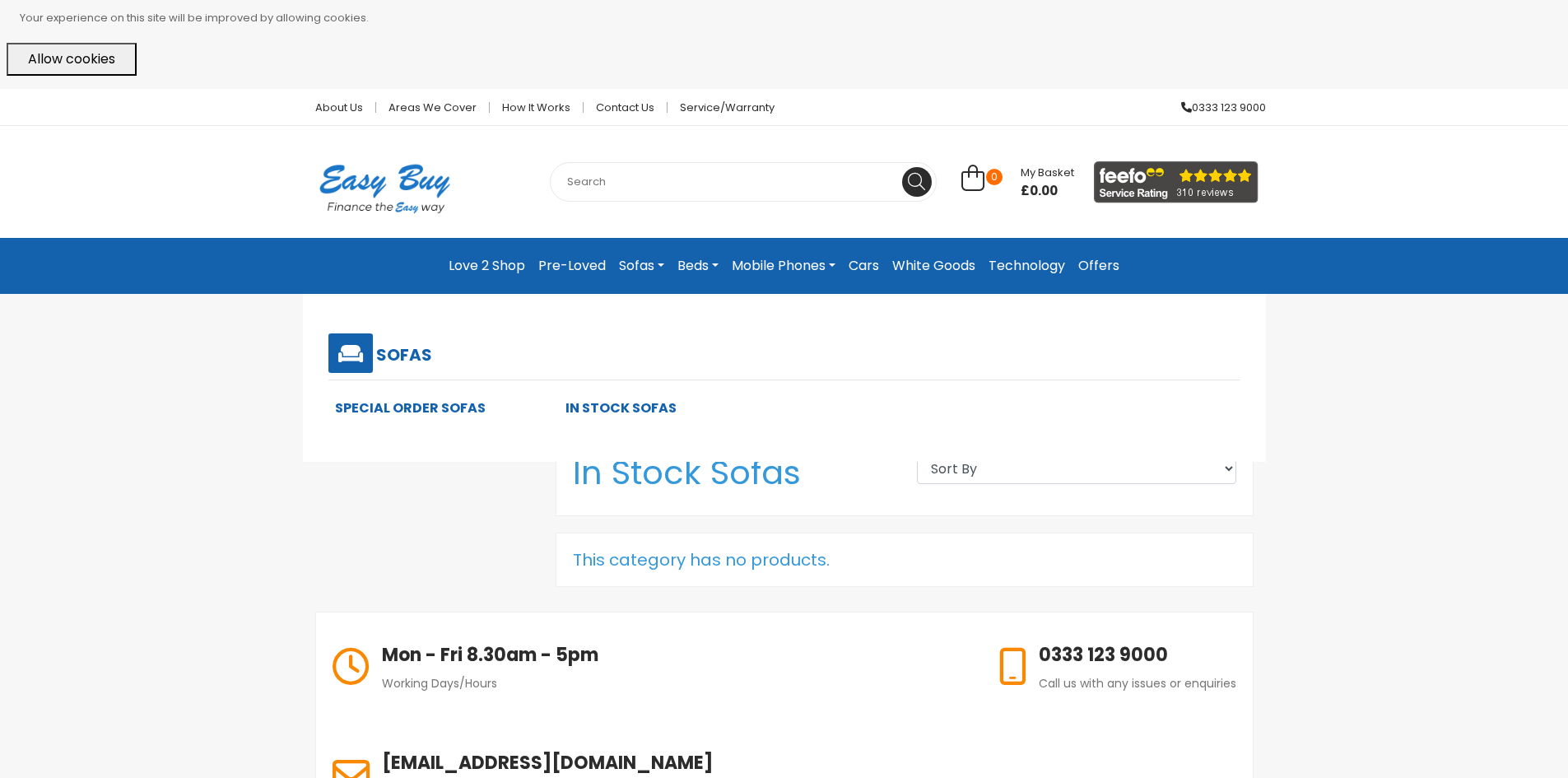
click at [424, 407] on link "Special Order Sofas" at bounding box center [410, 408] width 151 height 19
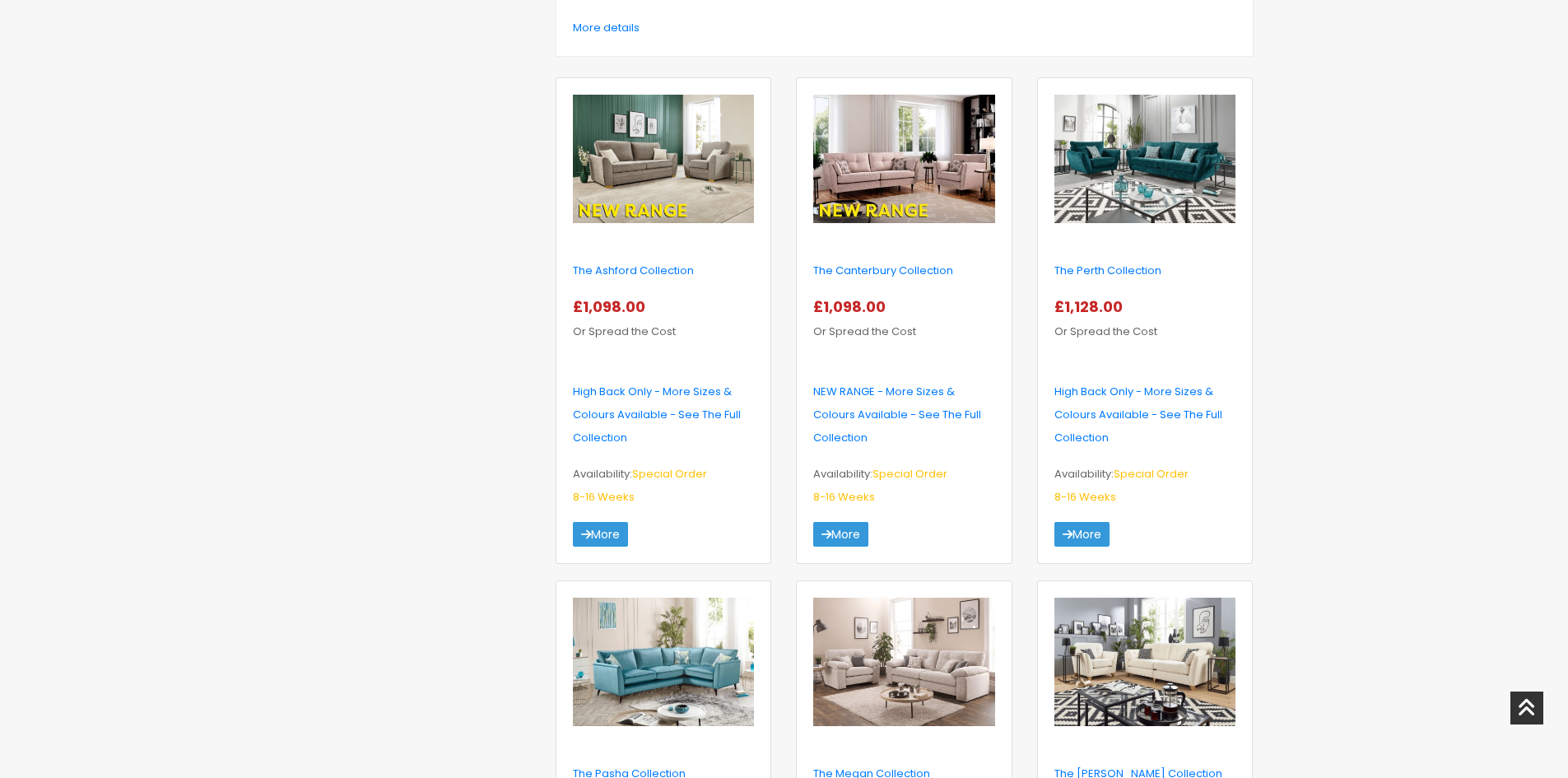
scroll to position [824, 0]
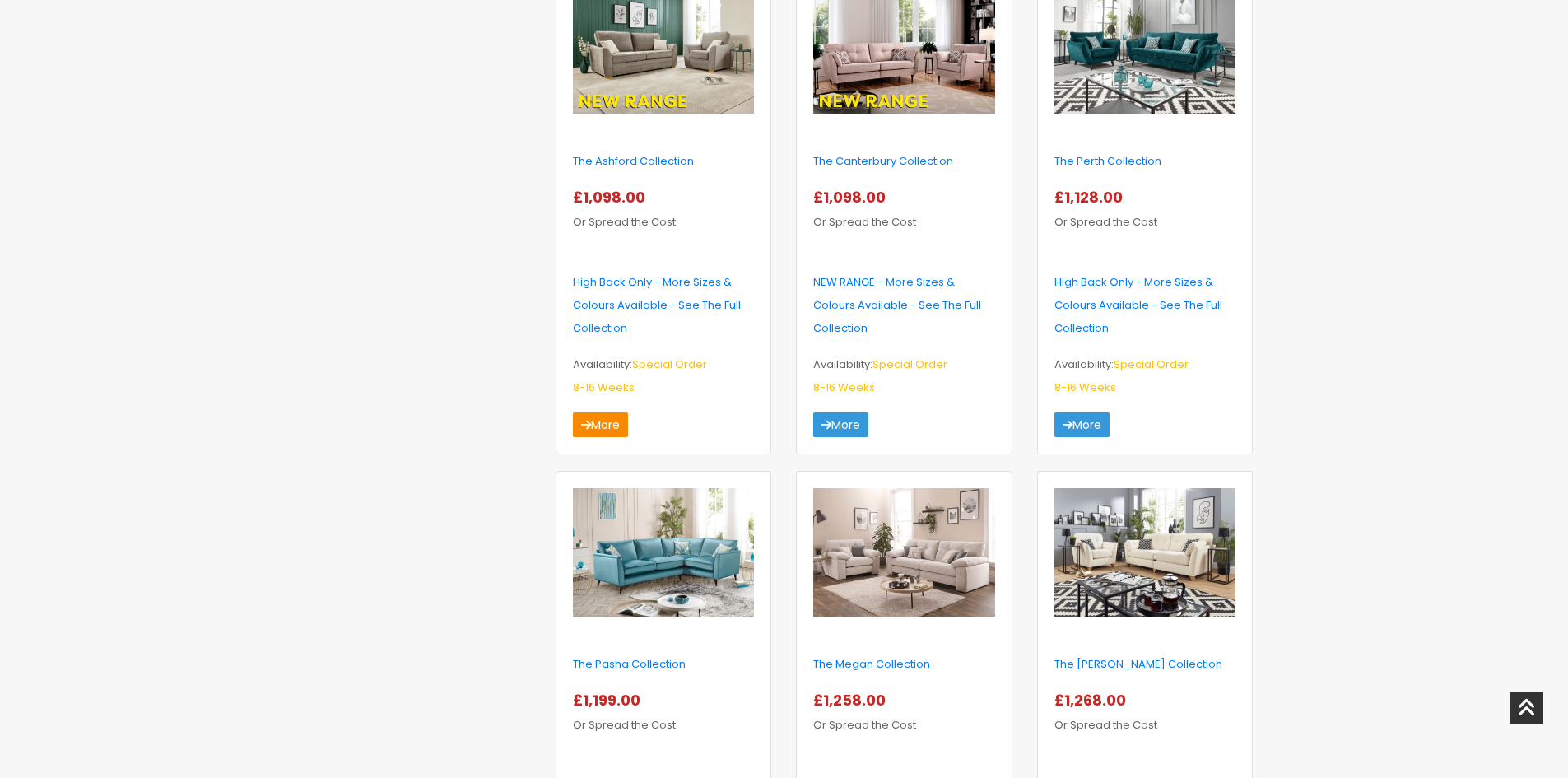
click at [598, 419] on link "More" at bounding box center [600, 425] width 55 height 25
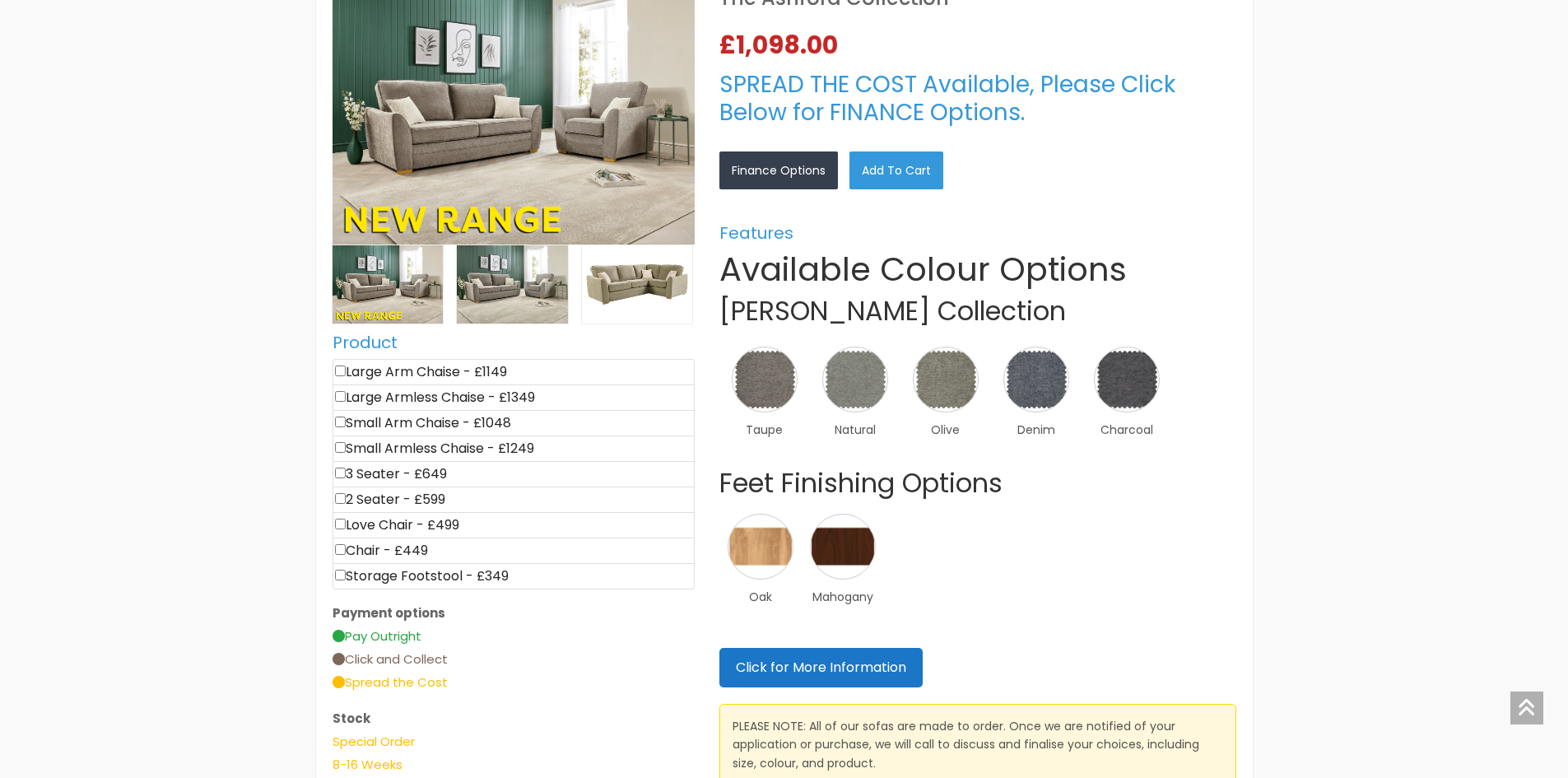
select select "Weekly"
select select "104"
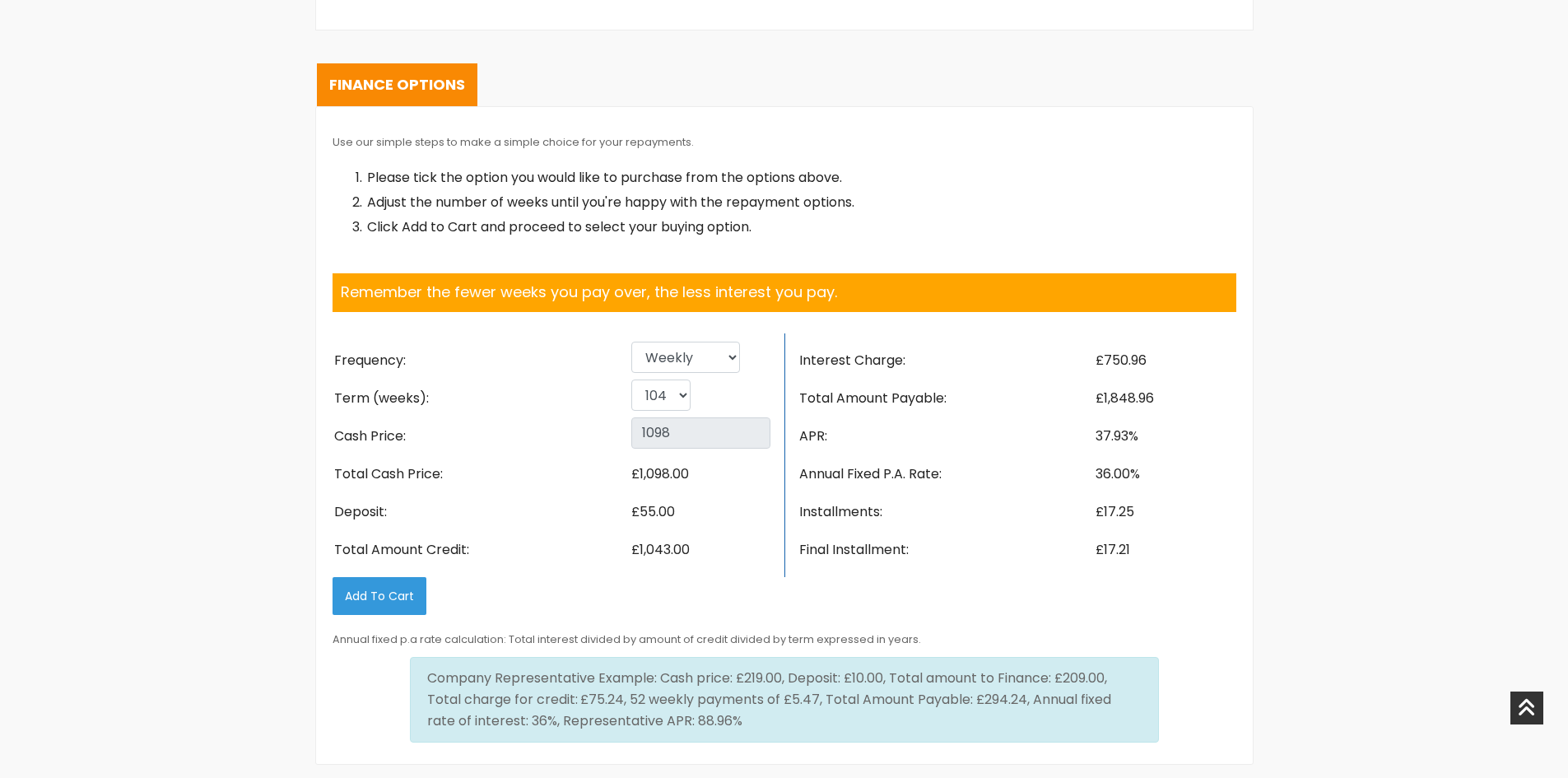
scroll to position [2223, 0]
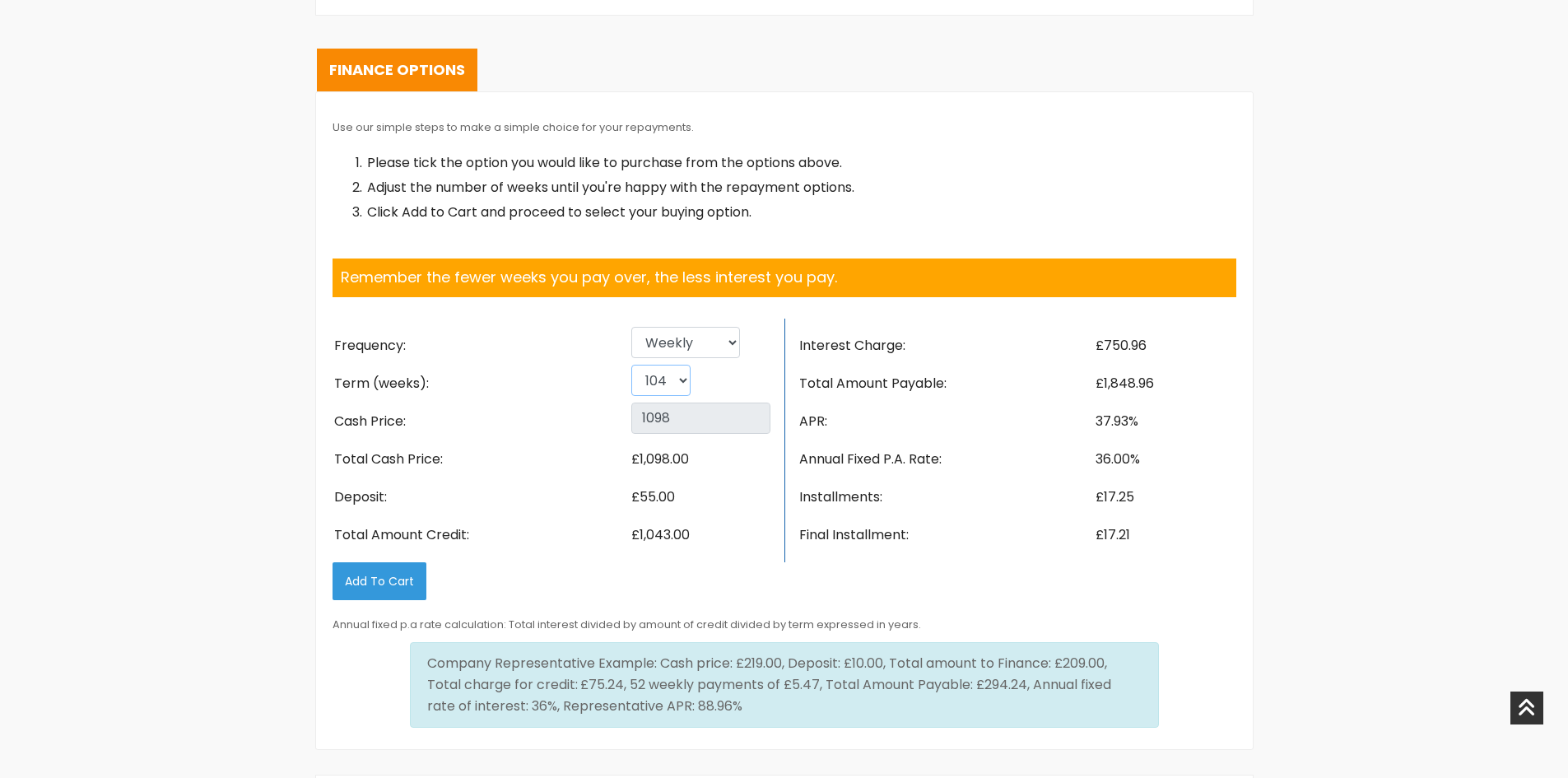
click at [641, 387] on select "26 52 78 104" at bounding box center [661, 381] width 60 height 31
drag, startPoint x: 641, startPoint y: 387, endPoint x: 645, endPoint y: 373, distance: 14.6
click at [641, 386] on select "26 52 78 104" at bounding box center [661, 381] width 60 height 31
click at [654, 314] on div "Use our simple steps to make a simple choice for your repayments. Please tick t…" at bounding box center [784, 429] width 904 height 625
click at [656, 334] on select "Weekly Fortnightly 4 weekly Monthly" at bounding box center [685, 343] width 108 height 31
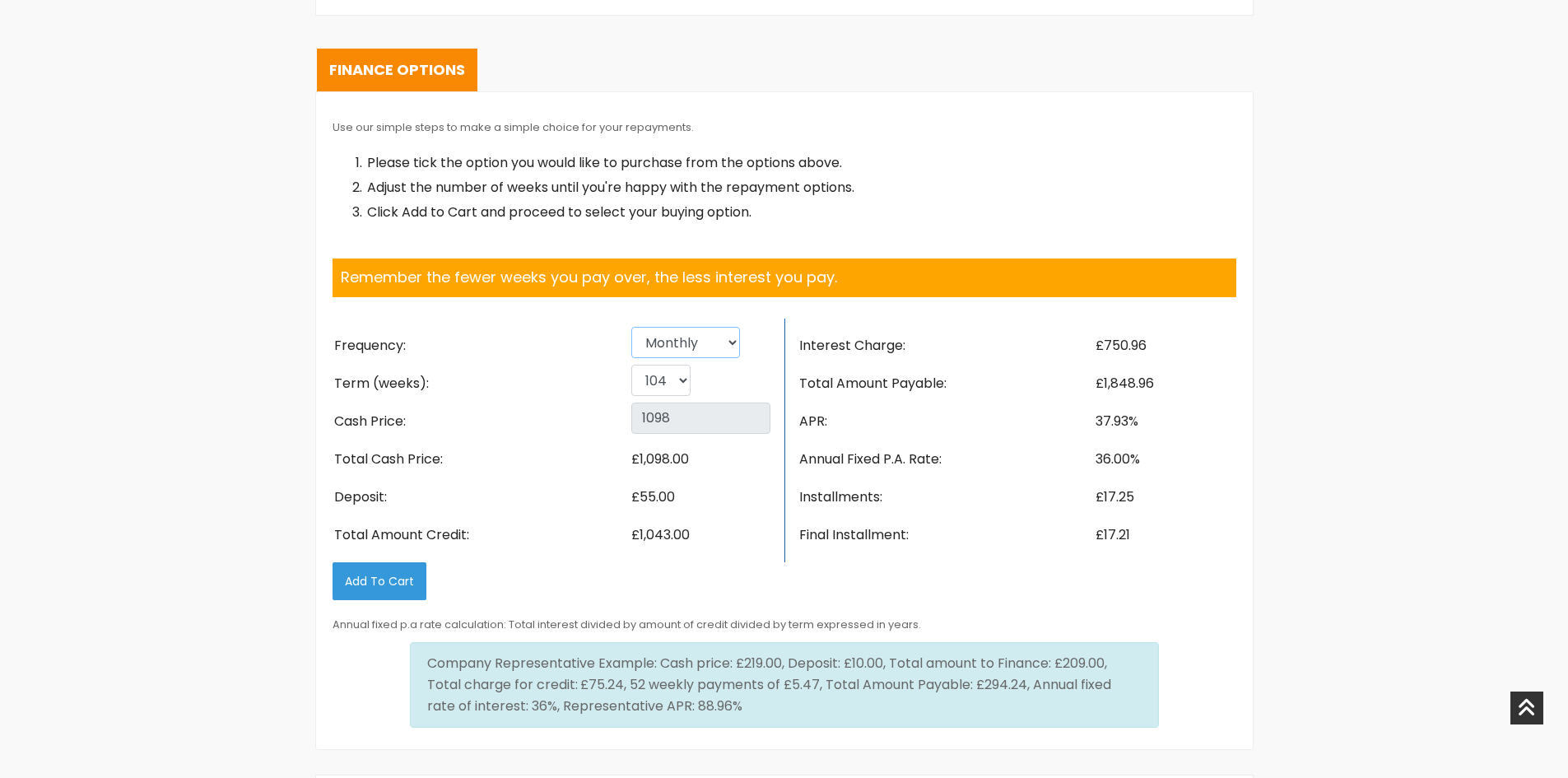
click at [631, 327] on select "Weekly Fortnightly 4 weekly Monthly" at bounding box center [685, 343] width 108 height 31
click at [656, 391] on select "6 12 18 24" at bounding box center [659, 381] width 55 height 31
drag, startPoint x: 656, startPoint y: 391, endPoint x: 560, endPoint y: 396, distance: 96.1
click at [656, 391] on select "6 12 18 24" at bounding box center [659, 381] width 55 height 31
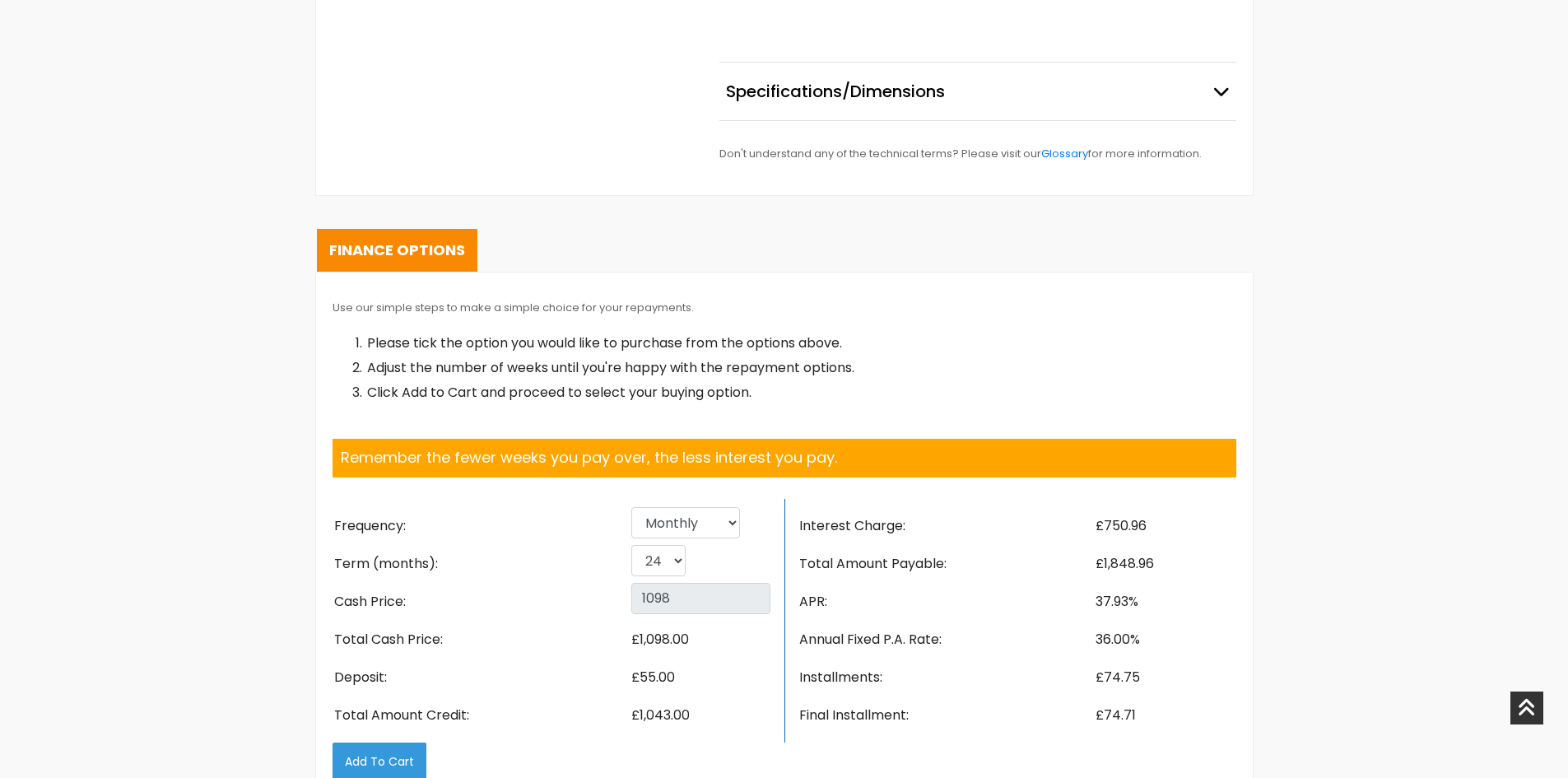
scroll to position [2058, 0]
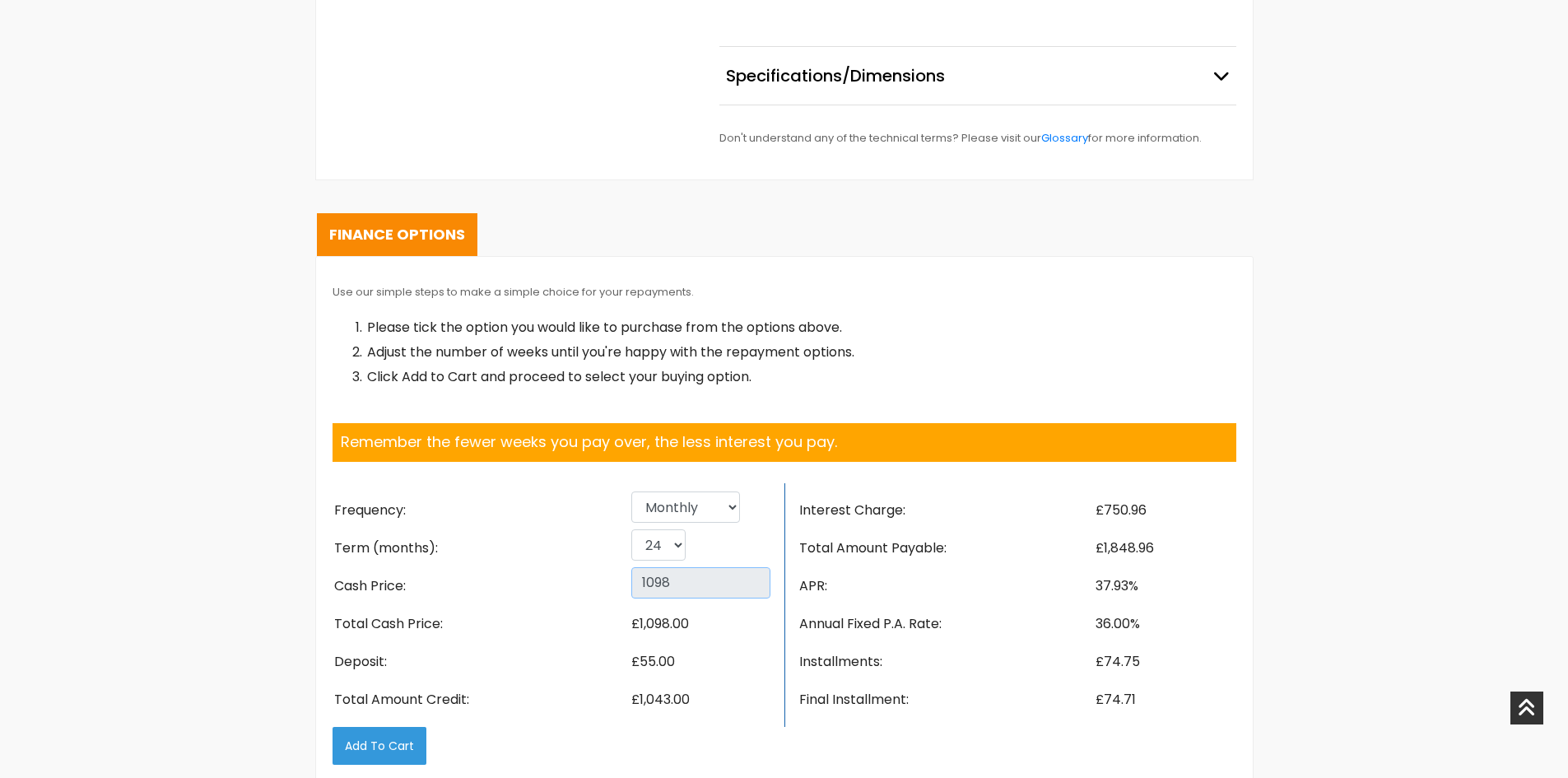
click at [712, 584] on input "1098" at bounding box center [701, 584] width 139 height 31
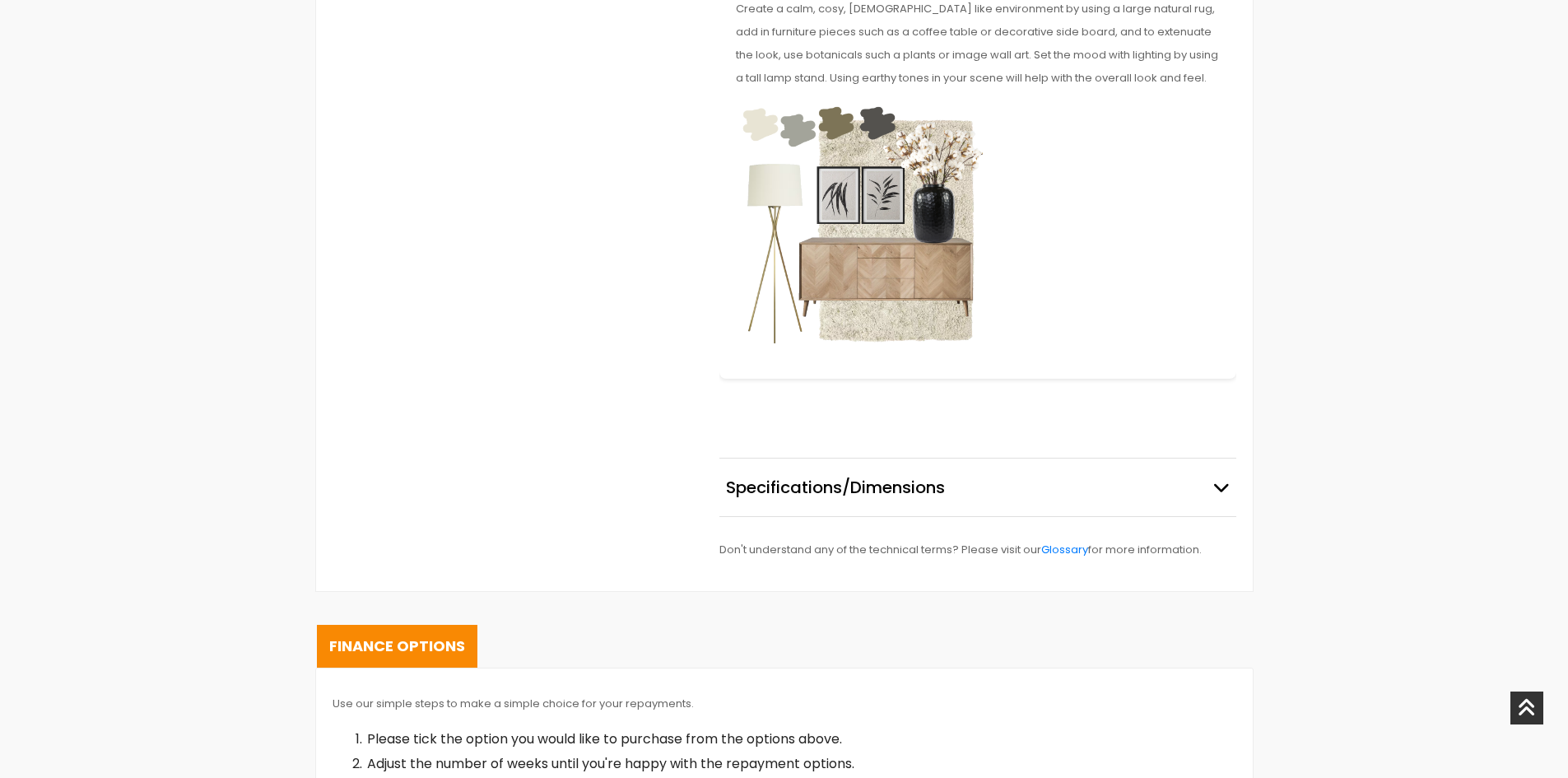
scroll to position [2141, 0]
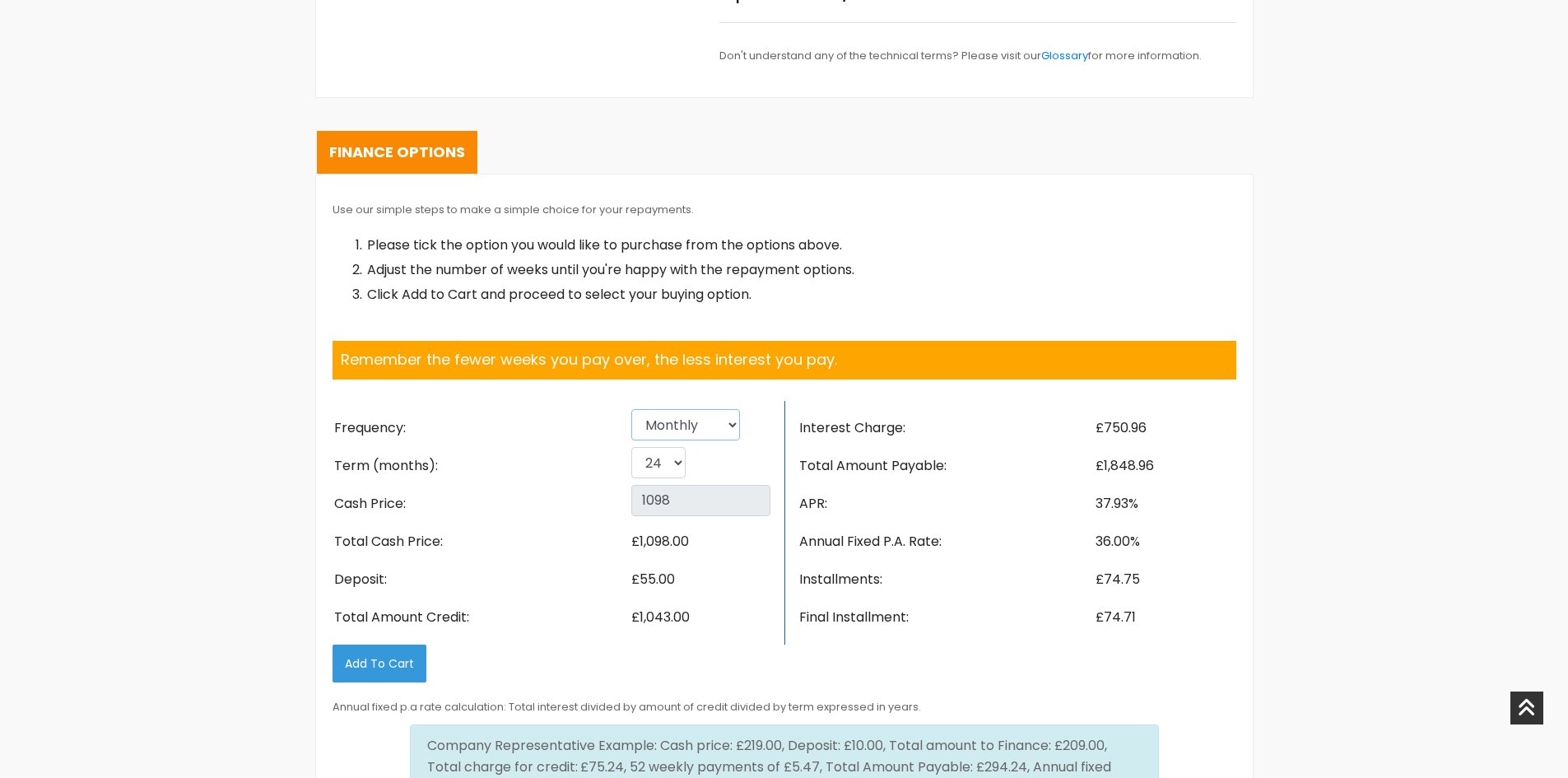
click at [647, 428] on select "Weekly Fortnightly 4 weekly Monthly" at bounding box center [685, 425] width 108 height 31
click at [647, 457] on select "6 12 18 24" at bounding box center [659, 463] width 55 height 31
click at [647, 430] on select "Weekly Fortnightly 4 weekly Monthly" at bounding box center [685, 425] width 108 height 31
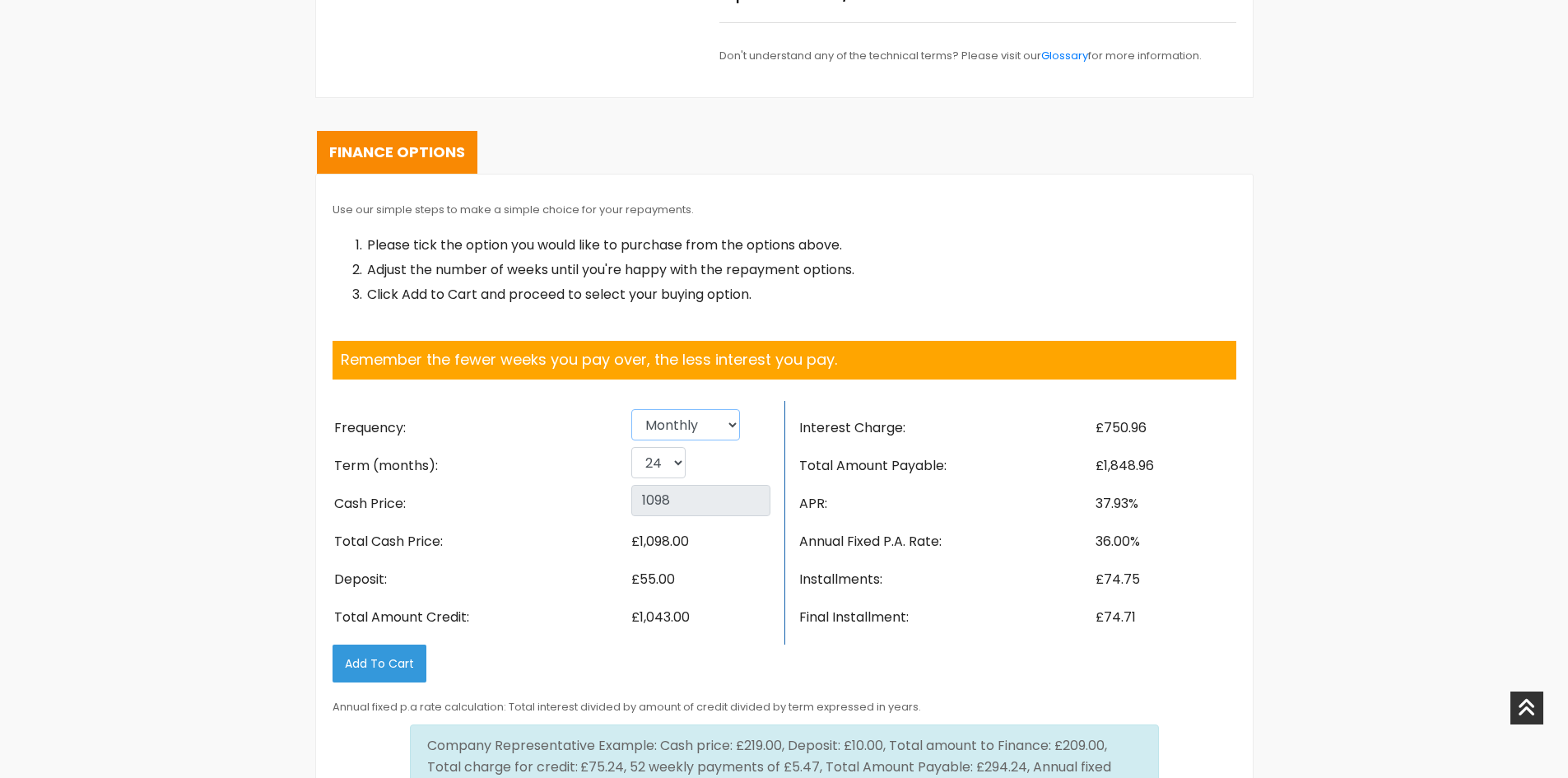
select select "Weekly"
click at [631, 409] on select "Weekly Fortnightly 4 weekly Monthly" at bounding box center [685, 425] width 108 height 31
click at [648, 462] on select "26 52 78 104" at bounding box center [661, 463] width 60 height 31
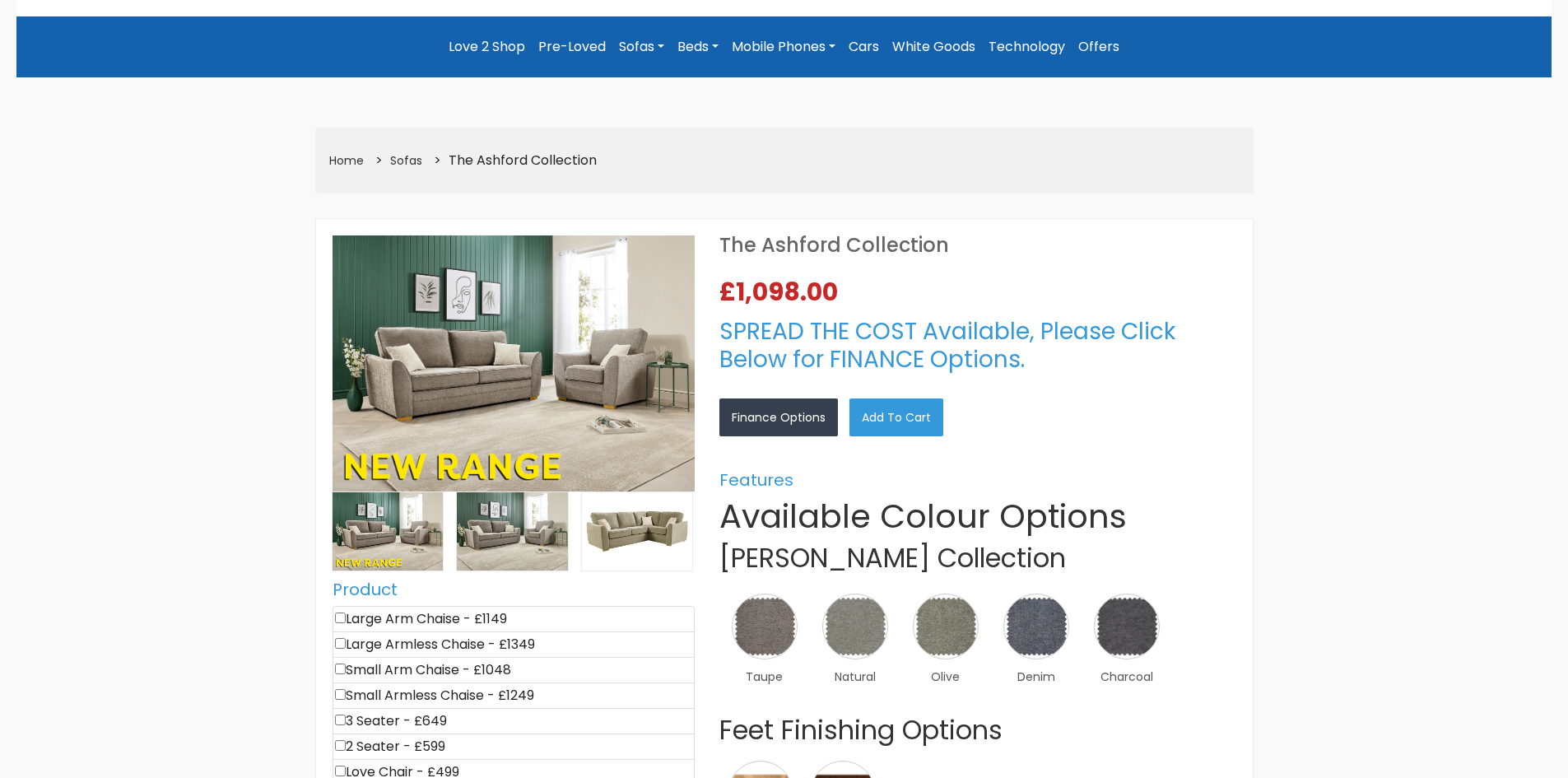
scroll to position [0, 0]
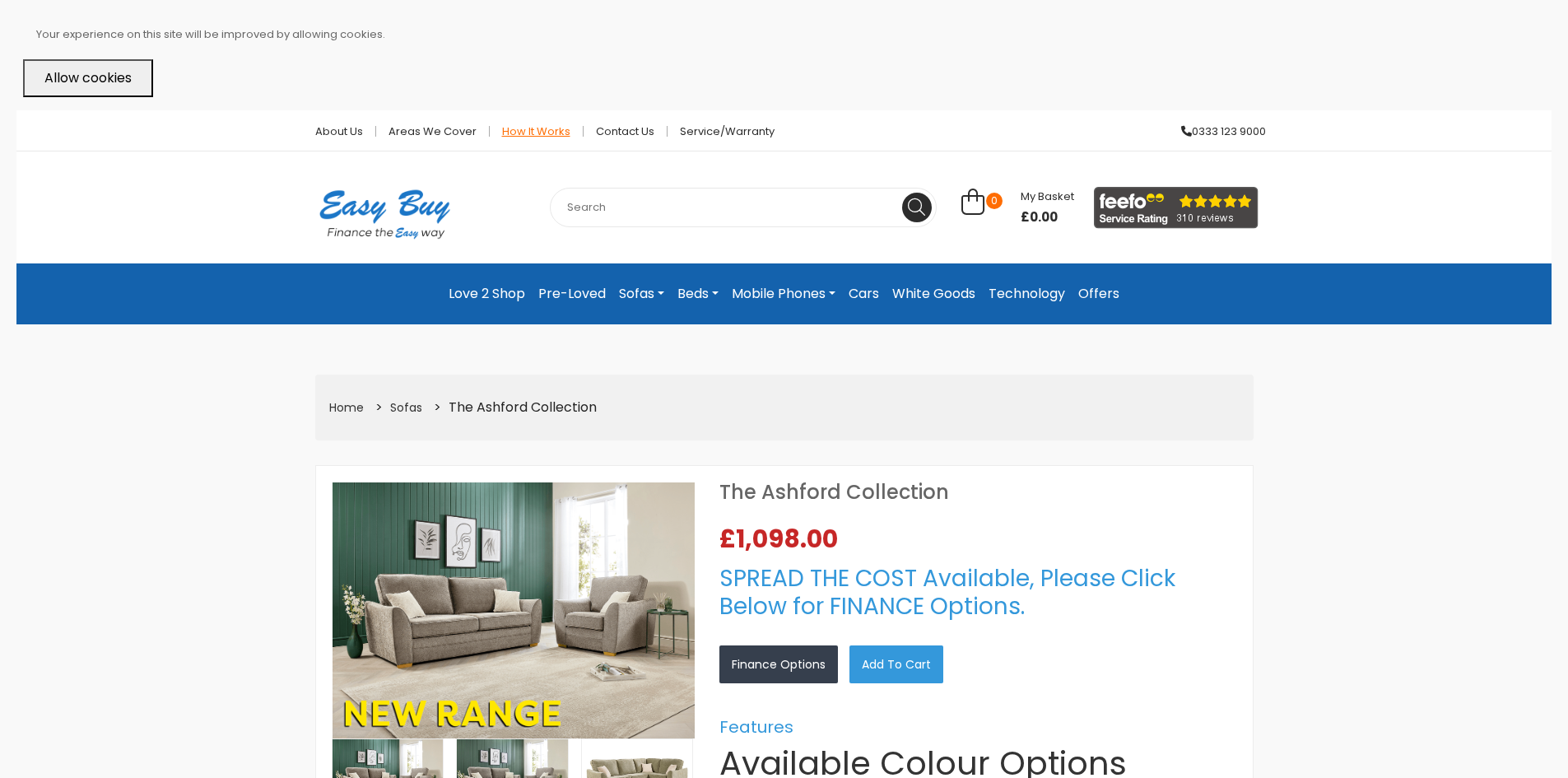
click at [547, 130] on link "How it works" at bounding box center [536, 131] width 94 height 11
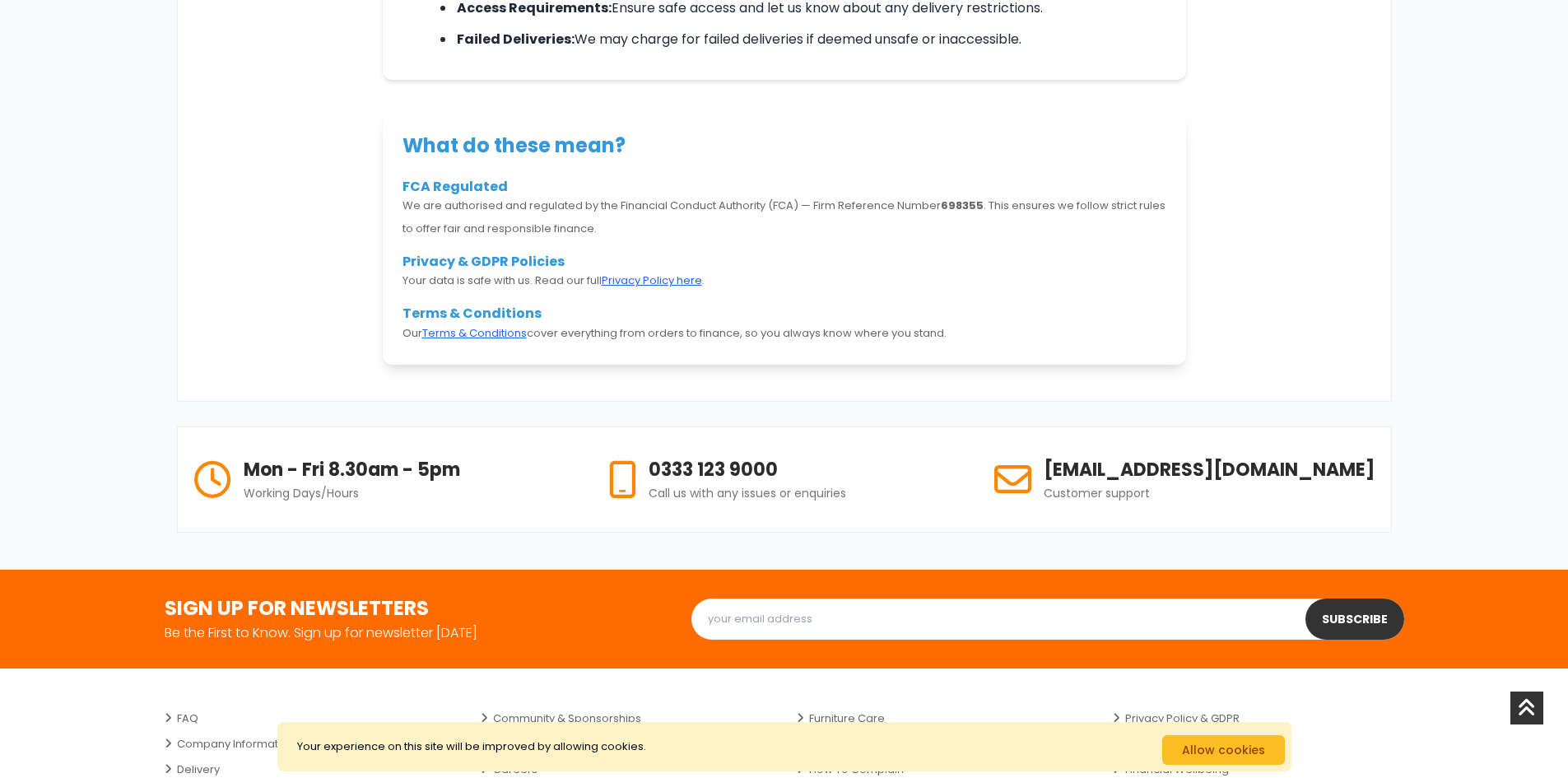
scroll to position [1564, 0]
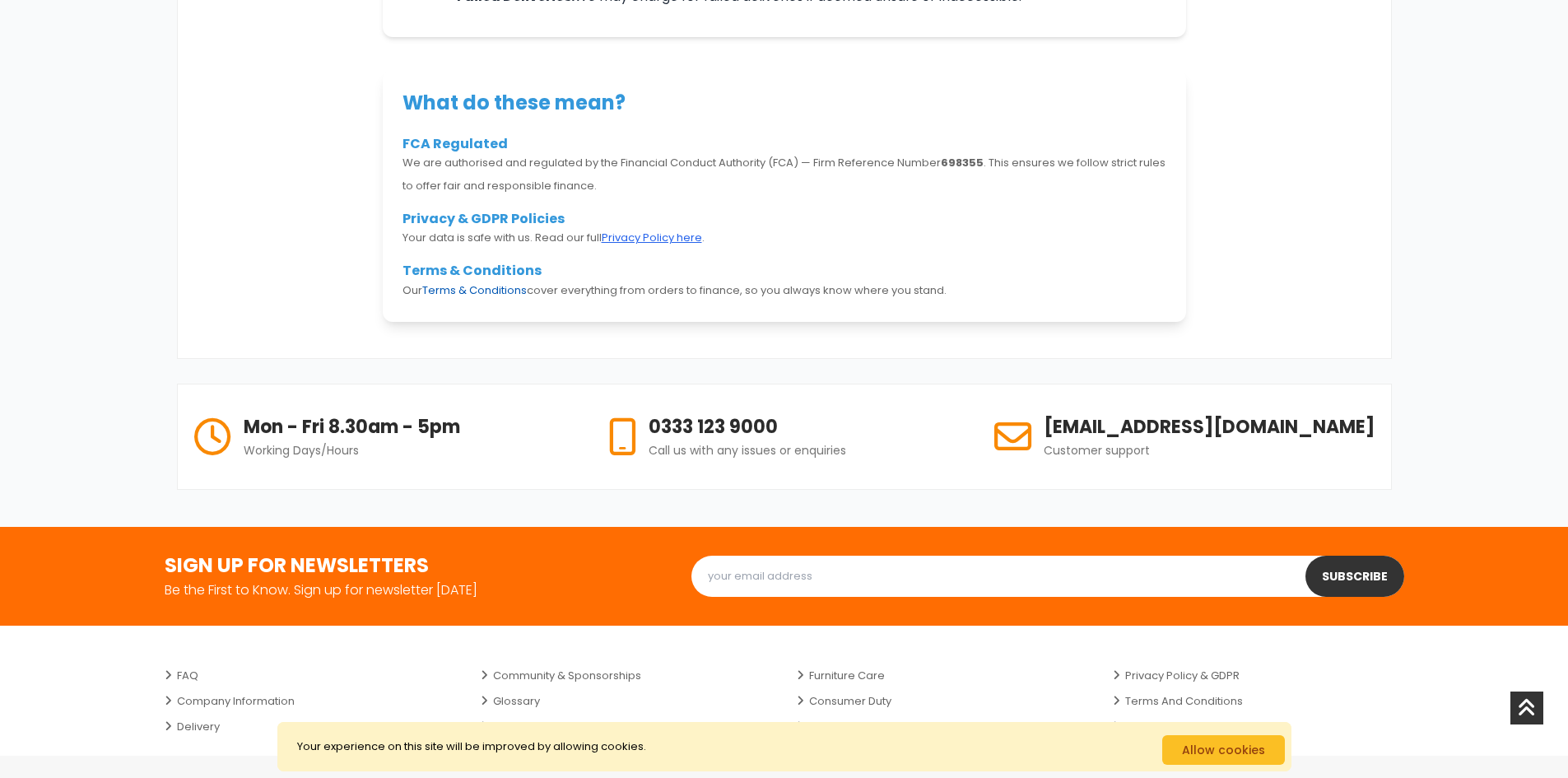
click at [477, 285] on link "Terms & Conditions" at bounding box center [474, 290] width 104 height 16
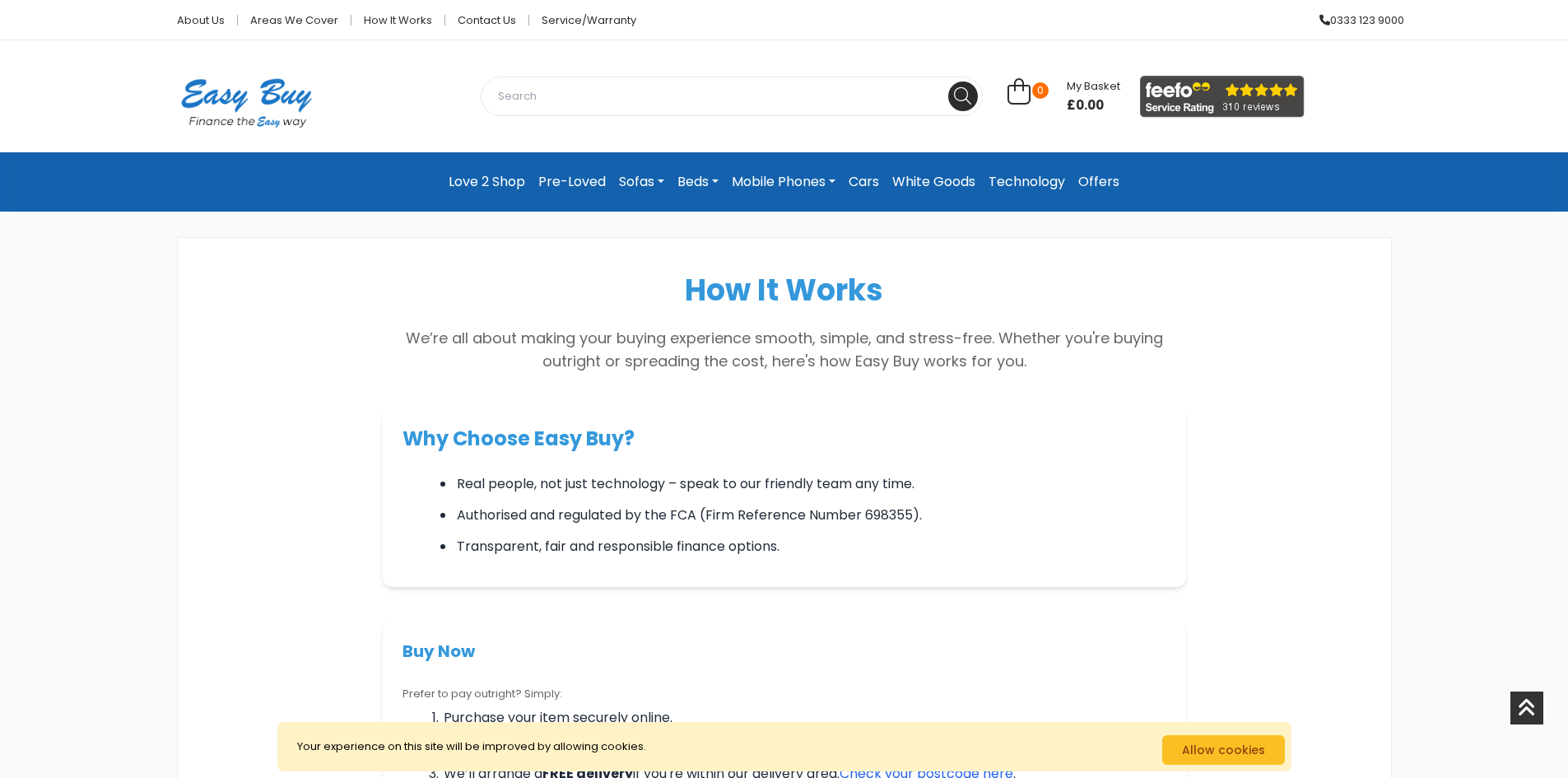
scroll to position [1564, 0]
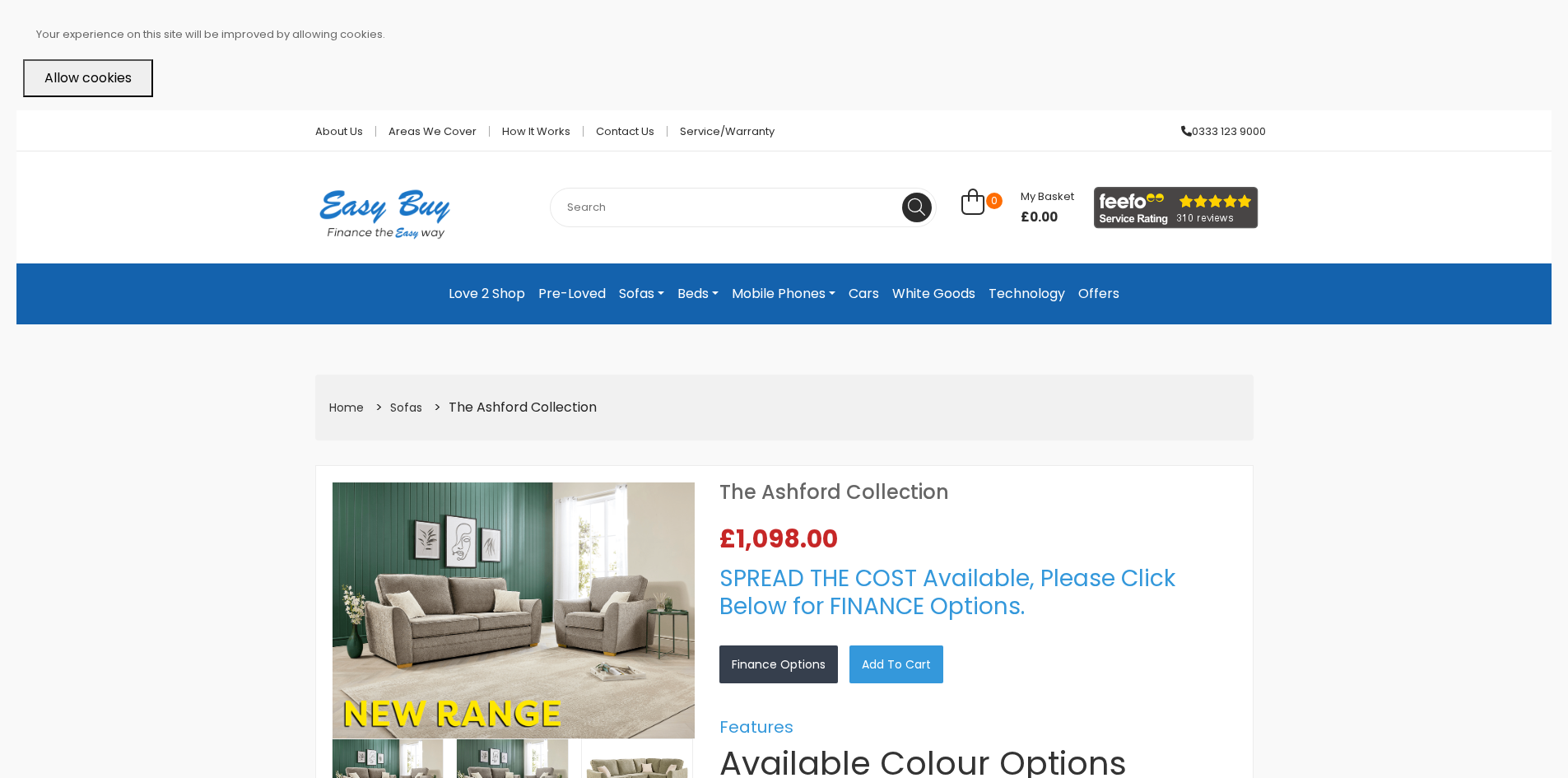
select select "104"
click at [875, 295] on link "Cars" at bounding box center [864, 294] width 44 height 35
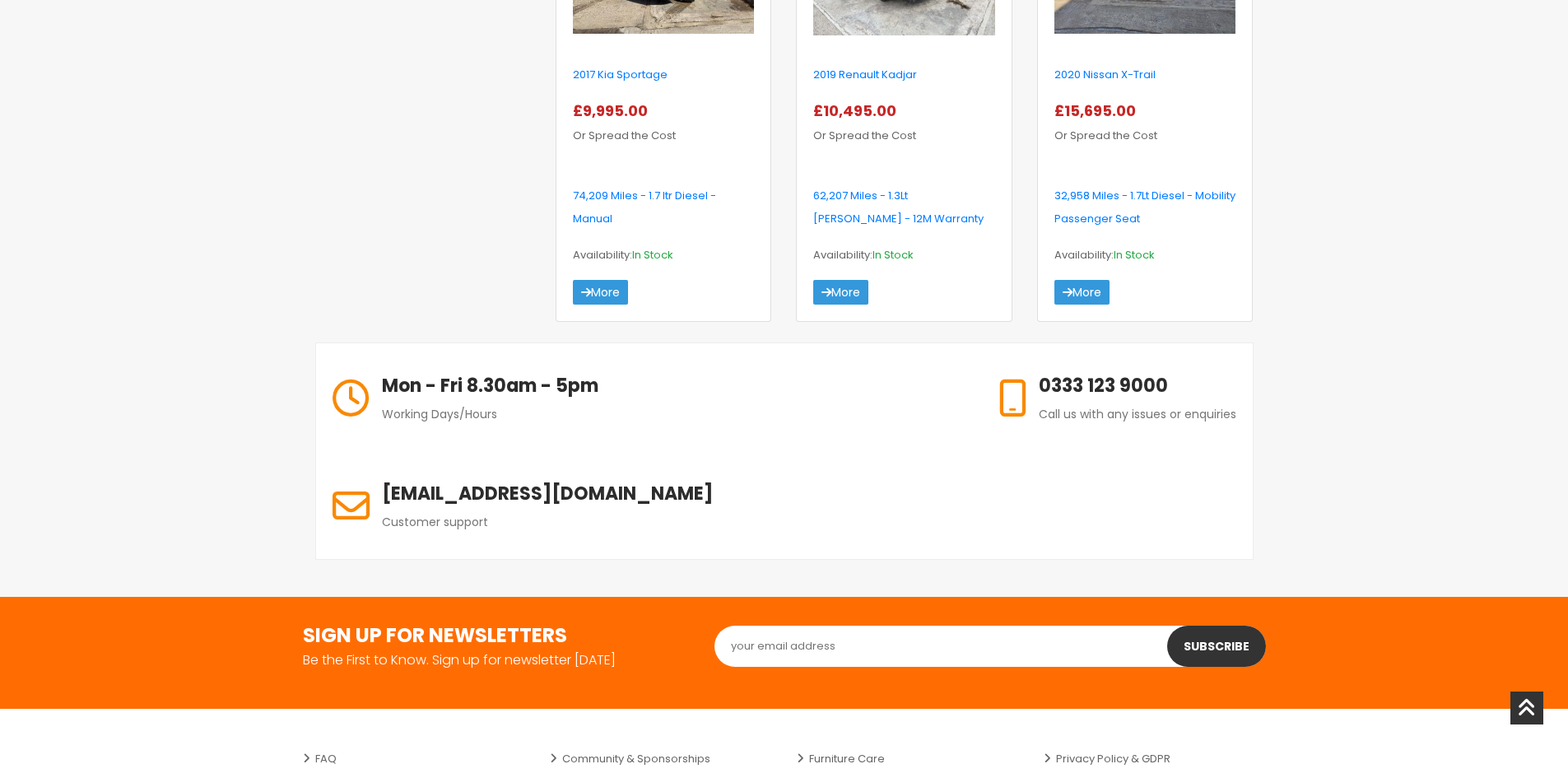
scroll to position [1564, 0]
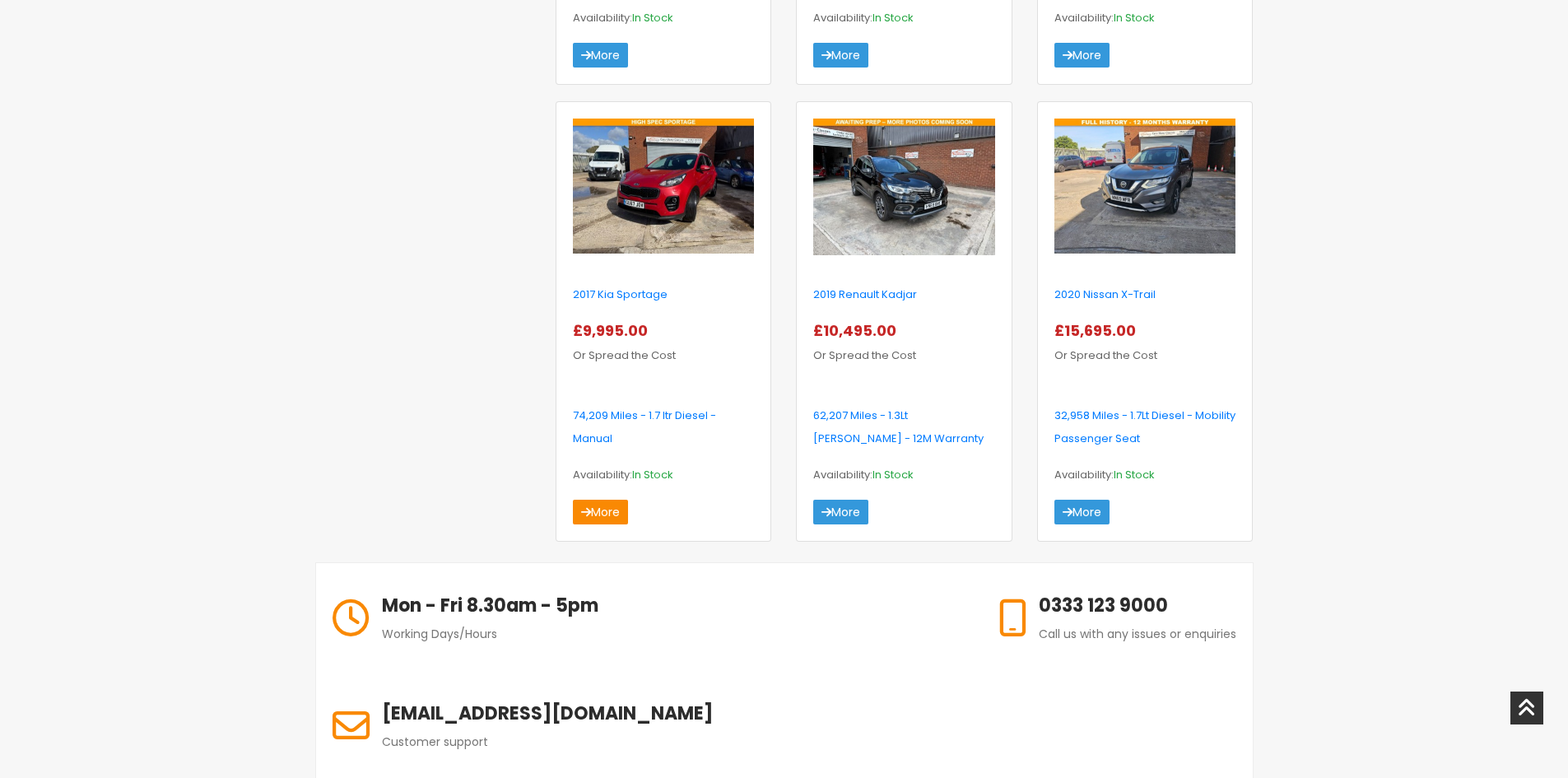
click at [610, 511] on link "More" at bounding box center [600, 512] width 55 height 25
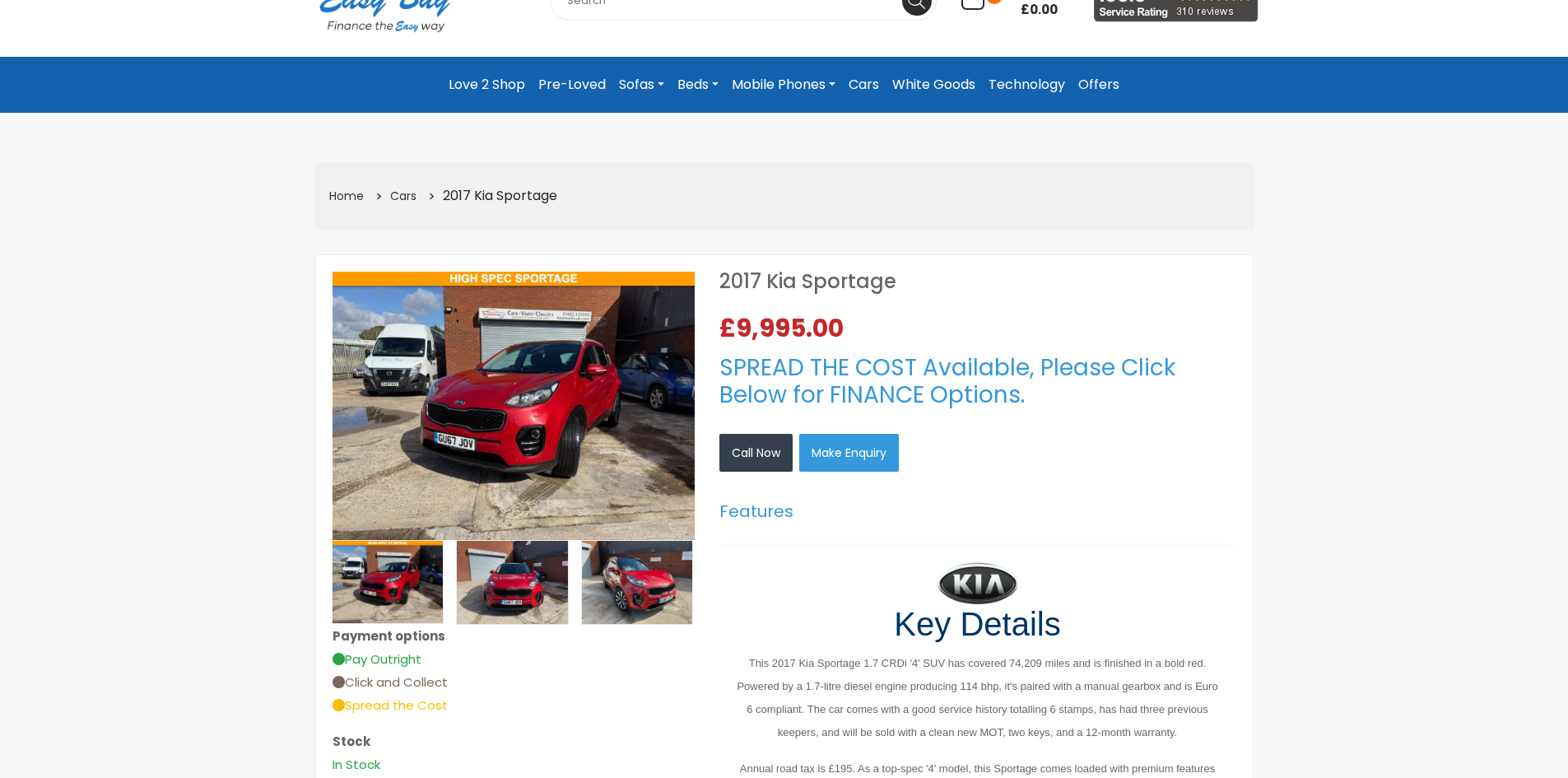
scroll to position [98, 0]
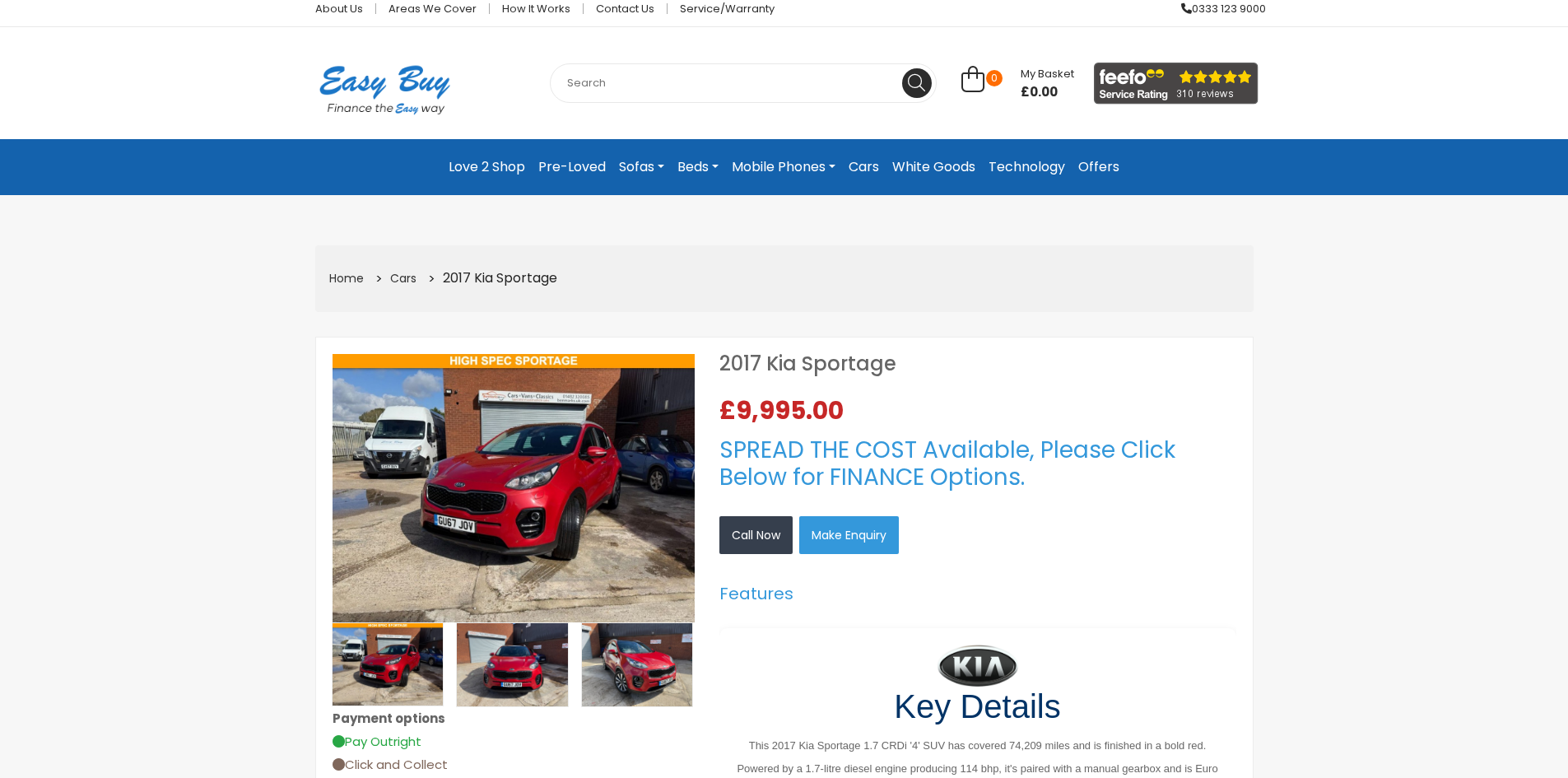
click at [861, 173] on link "Cars" at bounding box center [864, 167] width 44 height 30
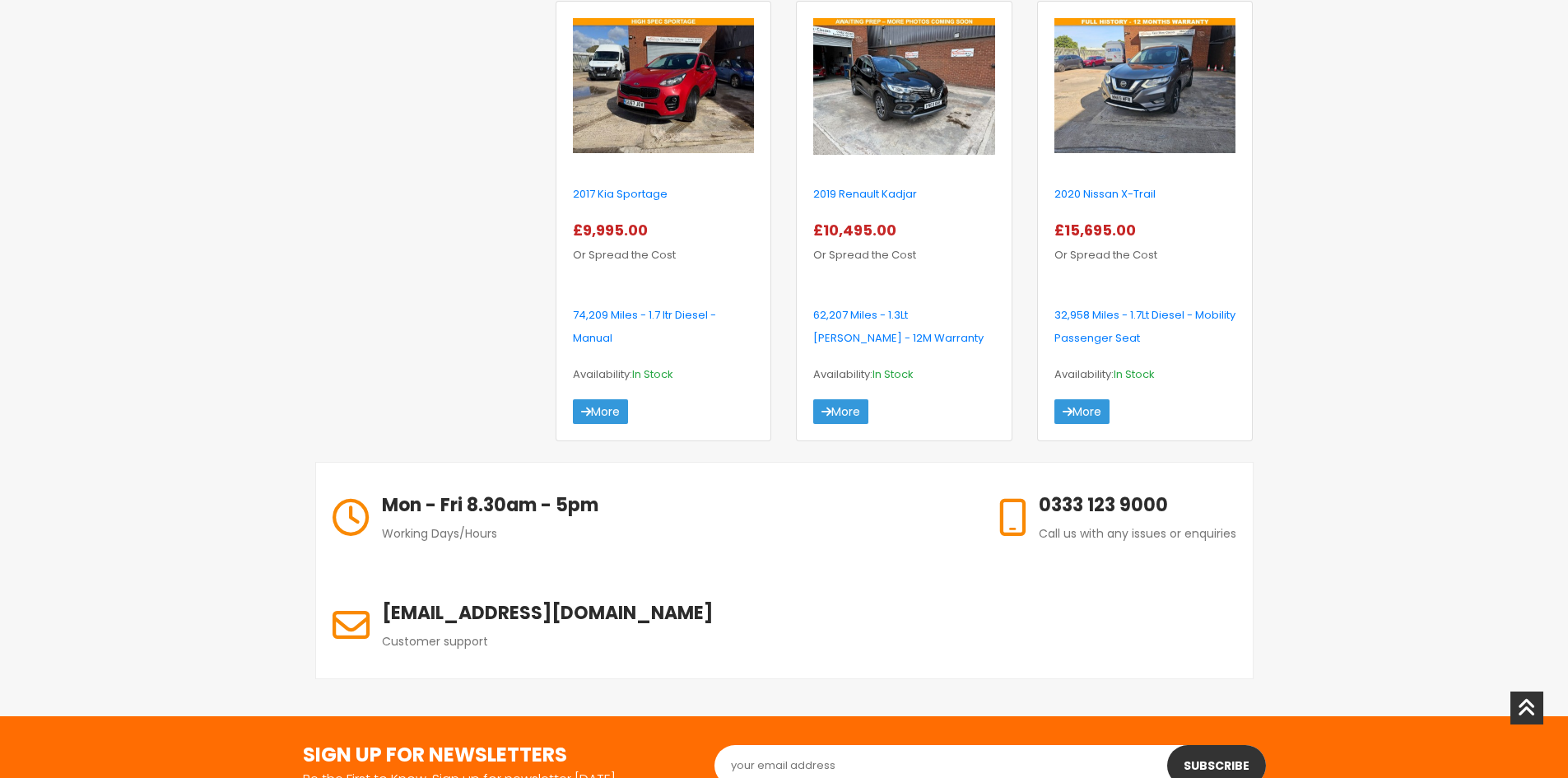
scroll to position [1729, 0]
